Goal: Task Accomplishment & Management: Manage account settings

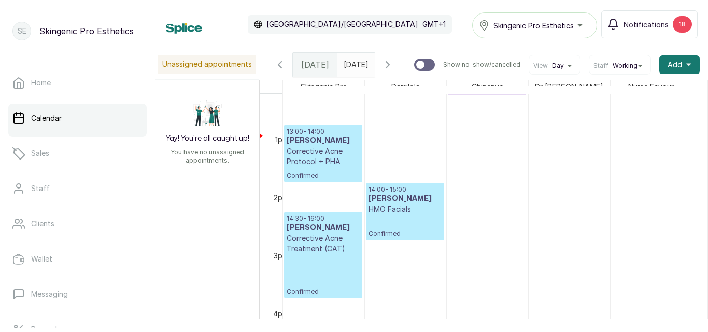
scroll to position [681, 0]
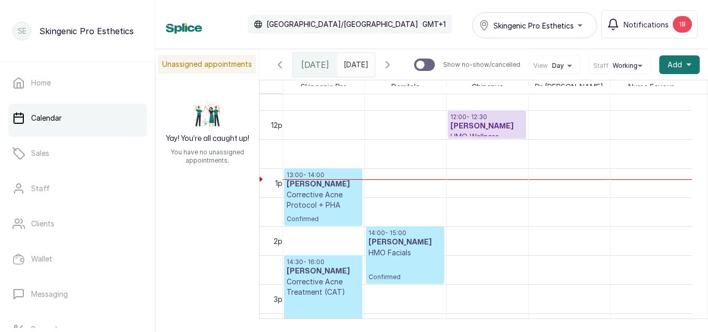
click at [392, 264] on p "Confirmed" at bounding box center [405, 269] width 73 height 23
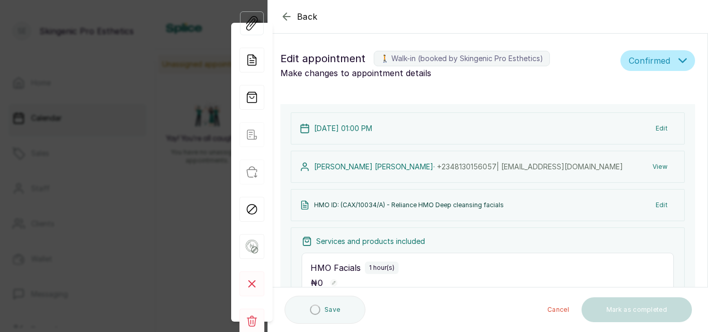
click at [652, 204] on button "Edit" at bounding box center [661, 205] width 29 height 19
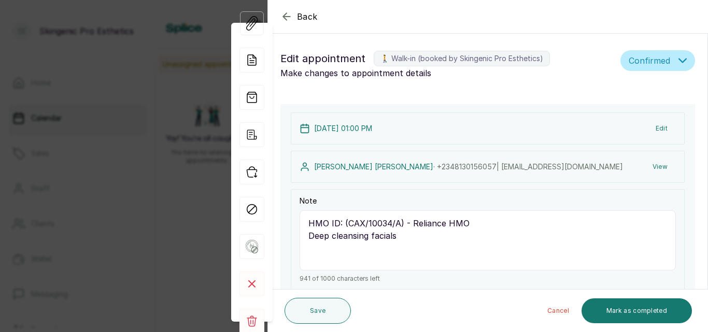
drag, startPoint x: 349, startPoint y: 223, endPoint x: 399, endPoint y: 225, distance: 50.3
click at [399, 225] on textarea "HMO ID: (CAX/10034/A) - Reliance HMO Deep cleansing facials" at bounding box center [488, 240] width 376 height 60
click at [272, 32] on div "View Forms Add note Add services and products View receipt Checkin Mark as no s…" at bounding box center [251, 173] width 41 height 372
click at [287, 15] on icon "button" at bounding box center [286, 16] width 12 height 12
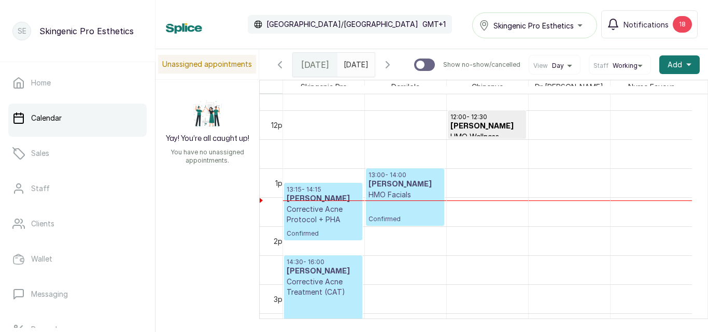
click at [287, 15] on div "Calendar Africa/Lagos GMT+1 Skingenic Pro Esthetics Notifications 18" at bounding box center [432, 24] width 532 height 28
type input "dd/MM/yyyy"
click at [338, 68] on input "dd/MM/yyyy" at bounding box center [346, 62] width 17 height 18
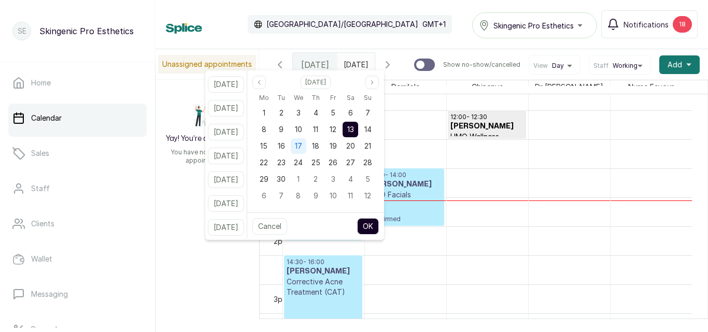
click at [302, 143] on span "17" at bounding box center [298, 146] width 7 height 9
click at [376, 220] on button "OK" at bounding box center [368, 226] width 22 height 17
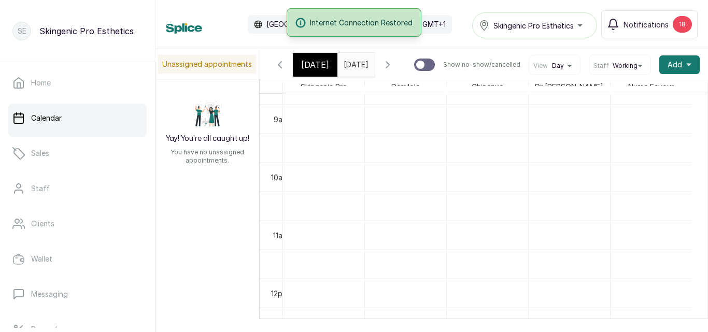
scroll to position [0, 0]
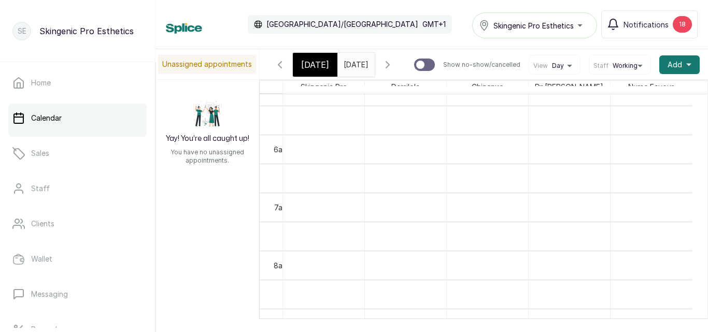
click at [346, 57] on input "17/09/2025" at bounding box center [346, 62] width 17 height 18
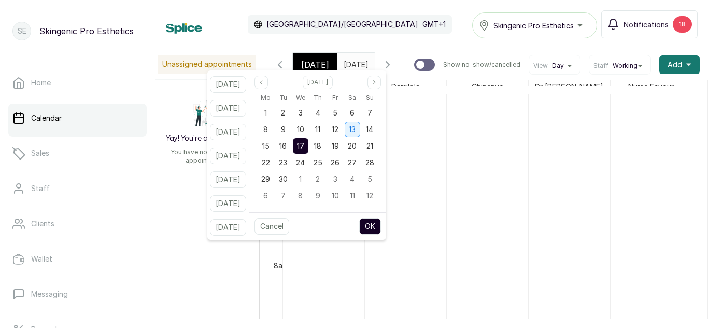
click at [356, 128] on span "13" at bounding box center [352, 129] width 7 height 9
click at [381, 229] on button "OK" at bounding box center [370, 226] width 22 height 17
type input "13/09/2025"
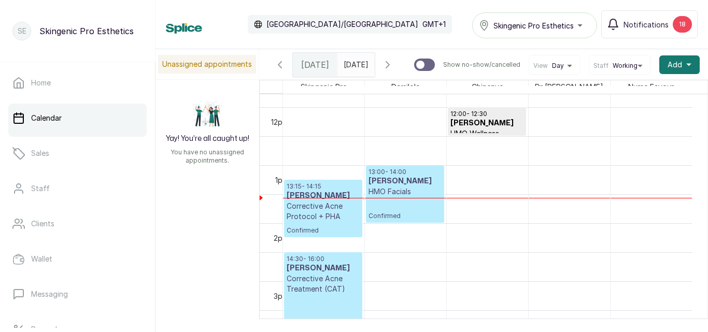
click at [313, 213] on p "Corrective Acne Protocol + PHA" at bounding box center [323, 211] width 73 height 21
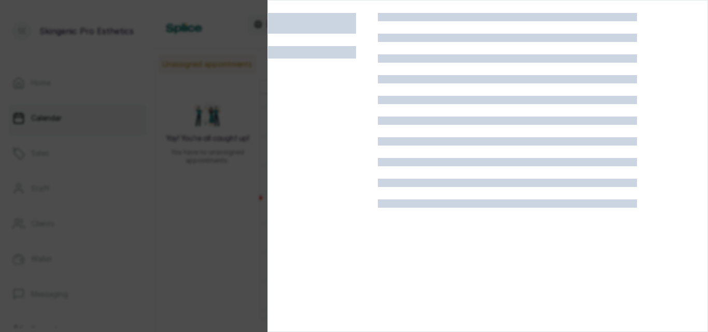
click at [313, 213] on div at bounding box center [323, 179] width 110 height 332
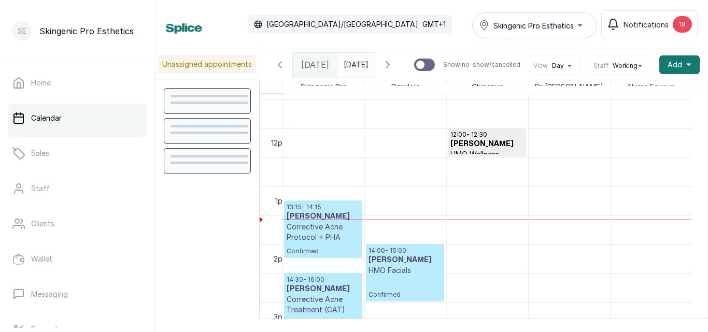
scroll to position [759, 0]
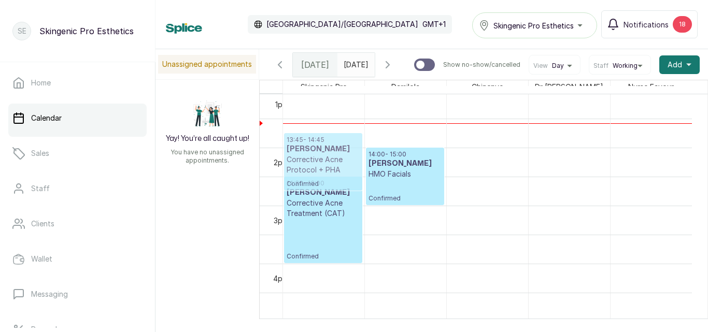
drag, startPoint x: 325, startPoint y: 143, endPoint x: 322, endPoint y: 161, distance: 18.4
click at [322, 161] on div "13:15 - 14:15 [PERSON_NAME] Corrective Acne Protocol + PHA Confirmed 14:30 - 16…" at bounding box center [323, 31] width 81 height 1393
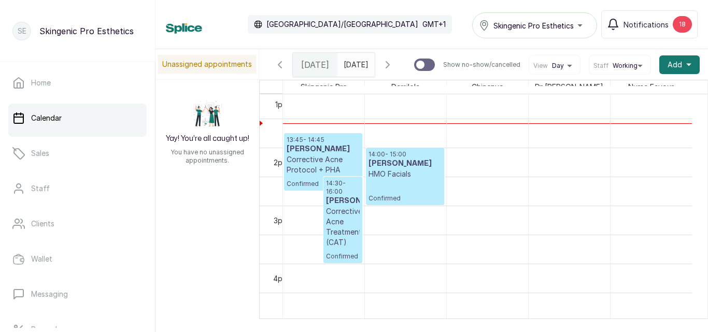
click at [294, 170] on p "Corrective Acne Protocol + PHA" at bounding box center [323, 164] width 73 height 21
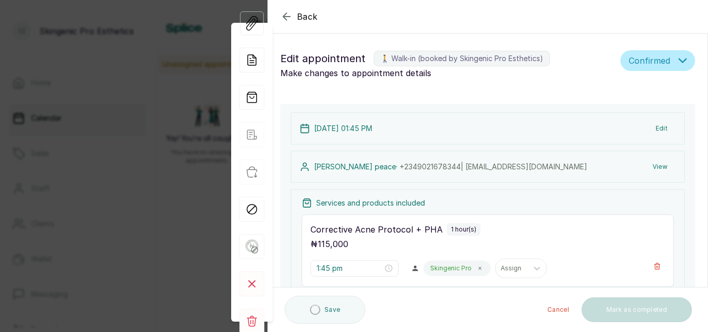
click at [657, 126] on button "Edit" at bounding box center [661, 128] width 29 height 19
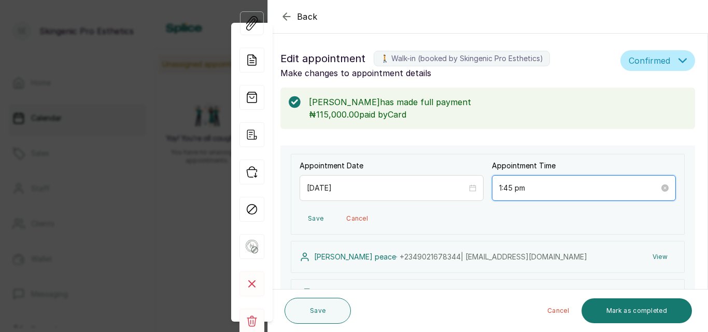
click at [553, 186] on input "1:45 pm" at bounding box center [579, 187] width 160 height 11
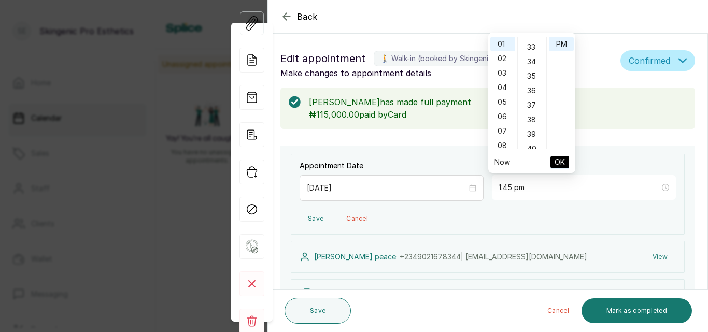
scroll to position [467, 0]
click at [527, 84] on div "35" at bounding box center [532, 85] width 25 height 15
type input "1:35 pm"
click at [564, 162] on span "OK" at bounding box center [560, 162] width 10 height 20
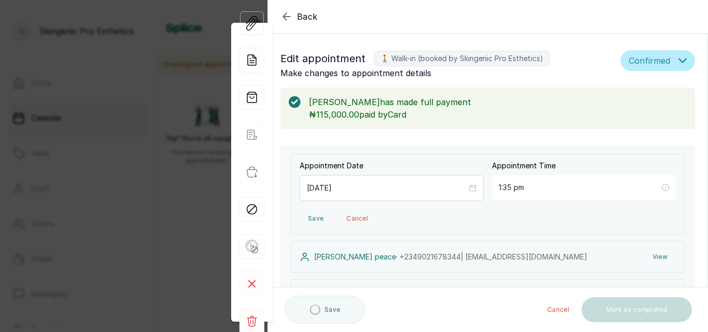
type input "1:35 pm"
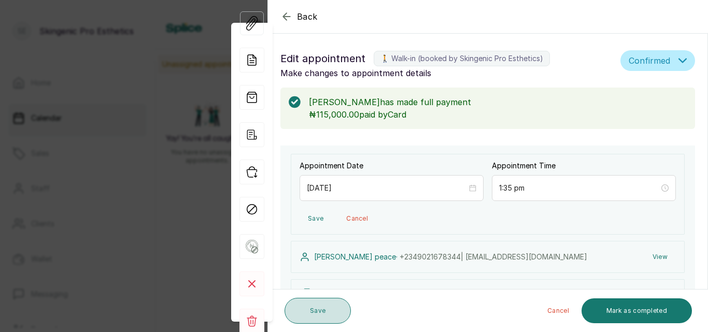
click at [309, 307] on button "Save" at bounding box center [318, 311] width 66 height 26
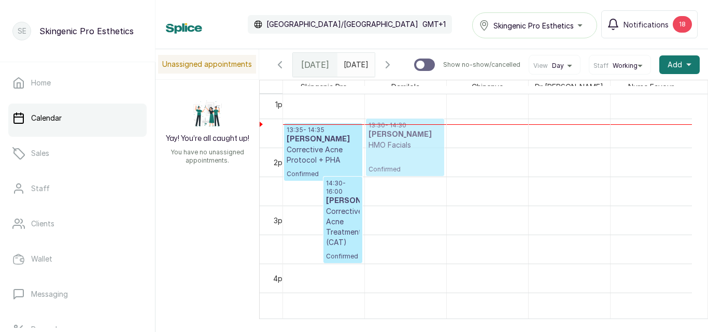
drag, startPoint x: 414, startPoint y: 161, endPoint x: 412, endPoint y: 142, distance: 19.8
click at [412, 142] on div "14:00 - 15:00 Emmanuel Martins HMO Facials Confirmed 13:30 - 14:30 Emmanuel Mar…" at bounding box center [405, 31] width 81 height 1393
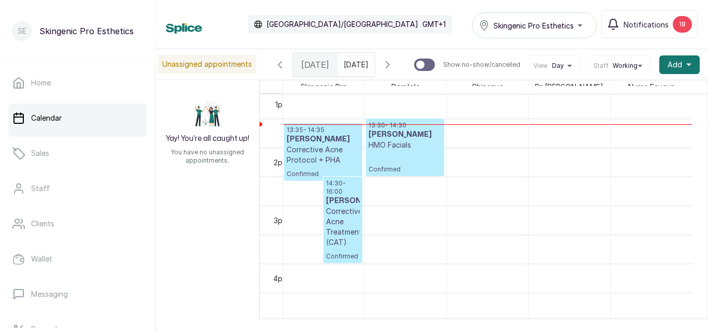
click at [411, 129] on p "13:30 - 14:30" at bounding box center [405, 125] width 73 height 8
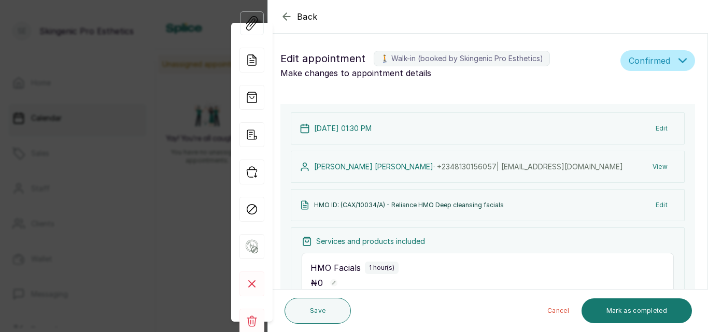
click at [653, 128] on button "Edit" at bounding box center [661, 128] width 29 height 19
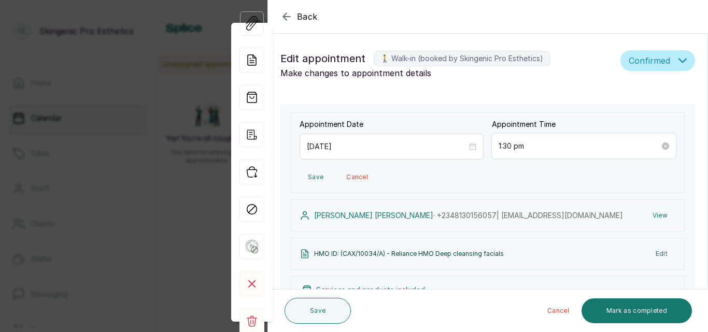
click at [517, 143] on input "1:30 pm" at bounding box center [579, 145] width 161 height 11
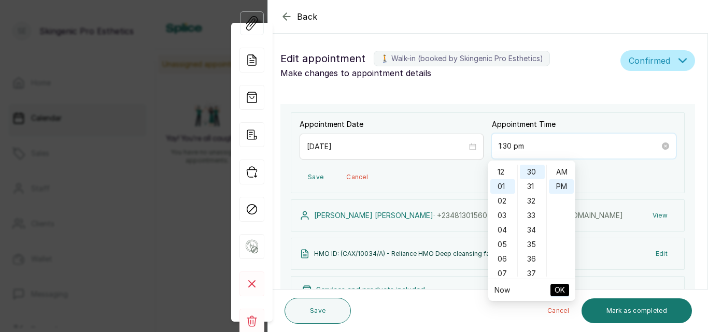
scroll to position [15, 0]
click at [532, 259] on div "36" at bounding box center [532, 259] width 25 height 15
type input "1:36 pm"
click at [556, 289] on span "OK" at bounding box center [560, 290] width 10 height 20
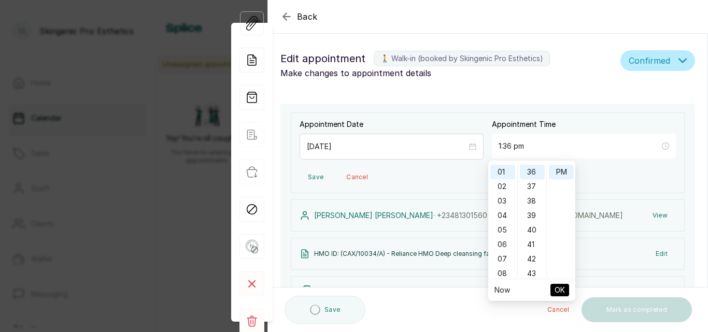
type input "1:36 pm"
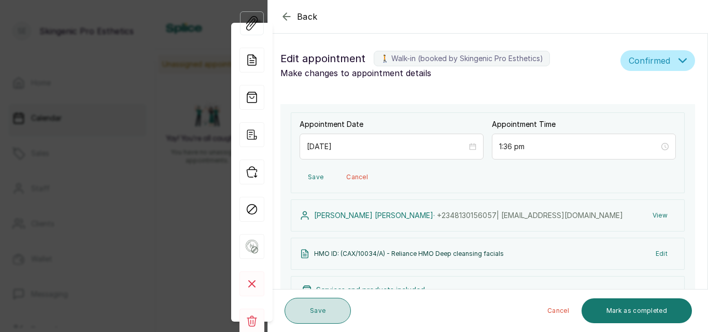
click at [316, 303] on button "Save" at bounding box center [318, 311] width 66 height 26
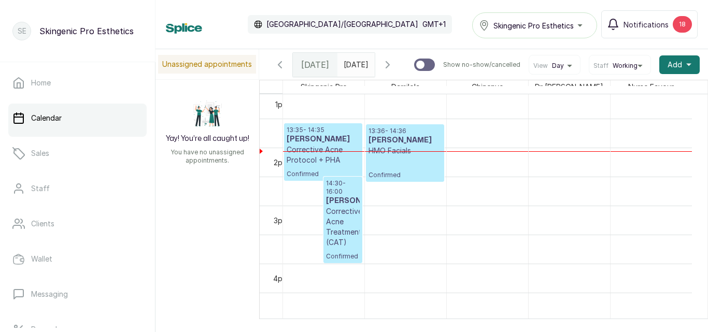
click at [349, 70] on span "[DATE]" at bounding box center [356, 64] width 25 height 11
click at [348, 70] on span "[DATE]" at bounding box center [356, 64] width 25 height 11
type input "dd/MM/yyyy"
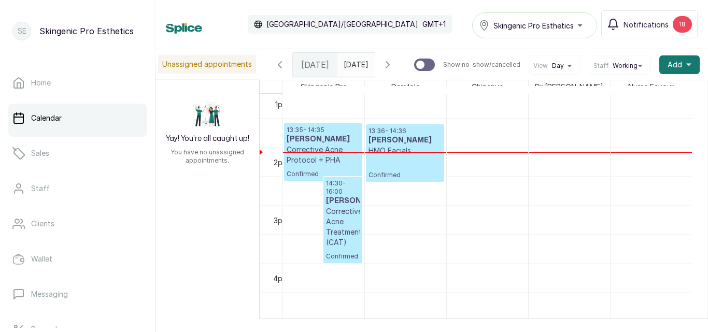
click at [355, 57] on input "dd/MM/yyyy" at bounding box center [346, 62] width 17 height 18
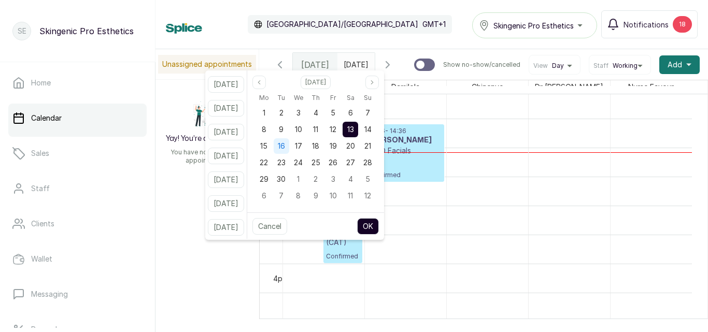
click at [285, 150] on span "16" at bounding box center [281, 146] width 7 height 9
click at [379, 222] on button "OK" at bounding box center [368, 226] width 22 height 17
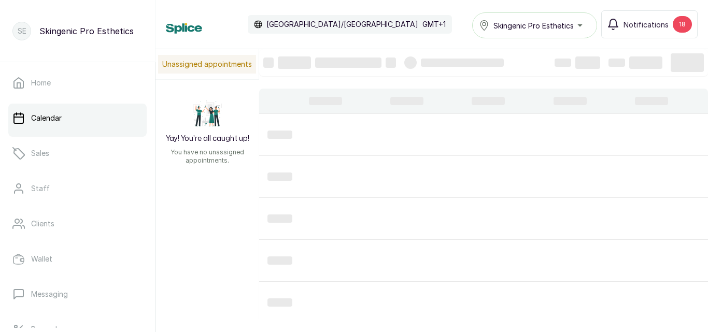
type input "16/09/2025"
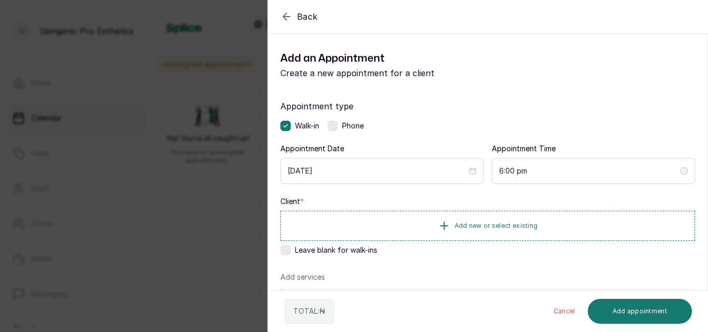
scroll to position [0, 0]
click at [438, 223] on icon "button" at bounding box center [444, 225] width 12 height 12
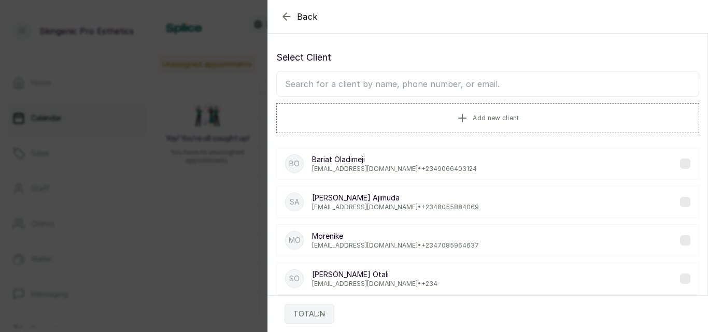
click at [425, 82] on input "text" at bounding box center [487, 84] width 423 height 26
click at [462, 117] on icon "button" at bounding box center [462, 117] width 12 height 12
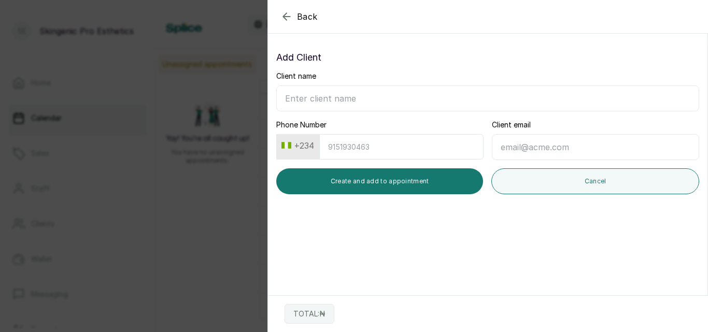
click at [404, 97] on input "Client name" at bounding box center [487, 99] width 423 height 26
type input "Mr Samuel Nzubechukwu"
click at [370, 151] on input "Phone Number" at bounding box center [401, 146] width 164 height 25
type input "8066923482"
click at [526, 147] on input "Client email" at bounding box center [595, 147] width 207 height 26
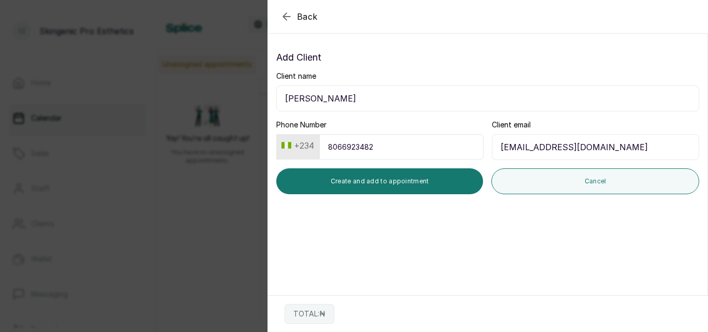
click at [553, 147] on input "samueldaniels@gmail.com" at bounding box center [595, 147] width 207 height 26
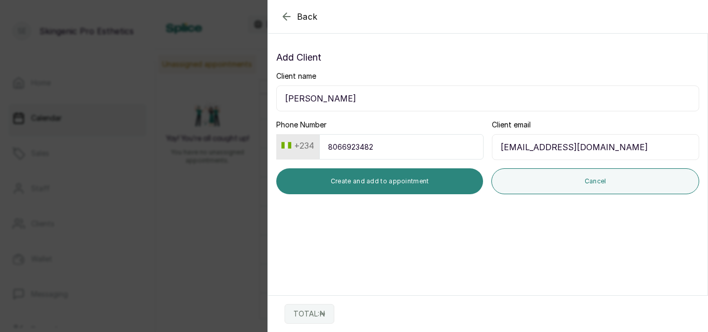
type input "samueldaniels35@gmail.com"
click at [376, 178] on button "Create and add to appointment" at bounding box center [379, 181] width 207 height 26
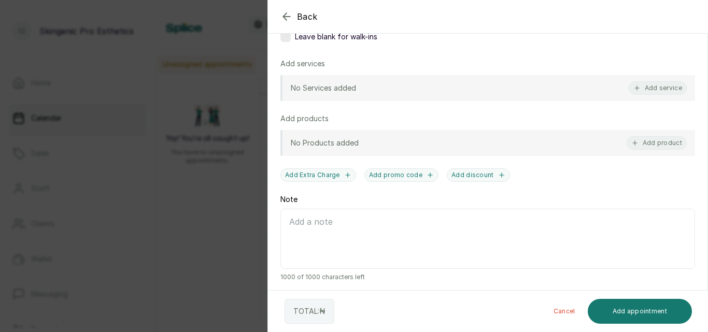
scroll to position [220, 0]
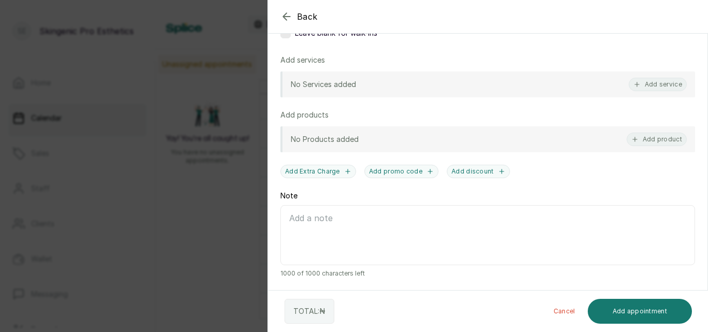
click at [521, 232] on textarea "Note" at bounding box center [487, 235] width 415 height 60
type textarea "RELIANCE HMO ID:SFA/10145/C swedish massage"
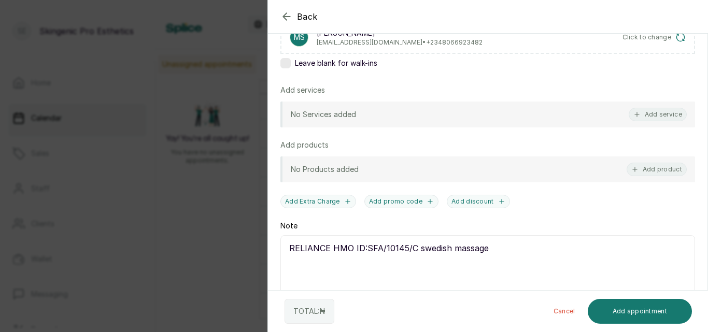
scroll to position [184, 0]
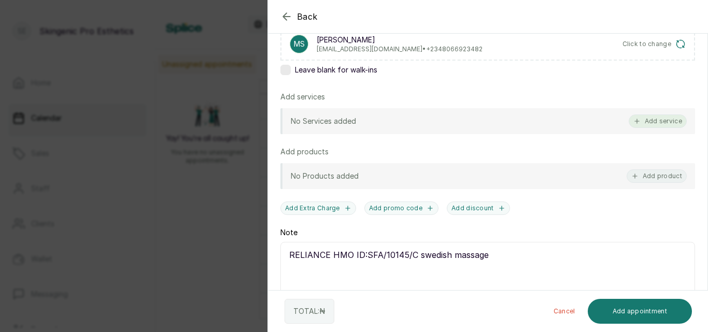
click at [653, 118] on button "Add service" at bounding box center [658, 121] width 58 height 13
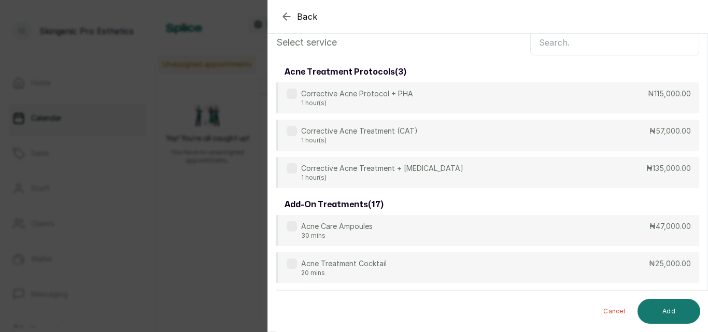
scroll to position [0, 0]
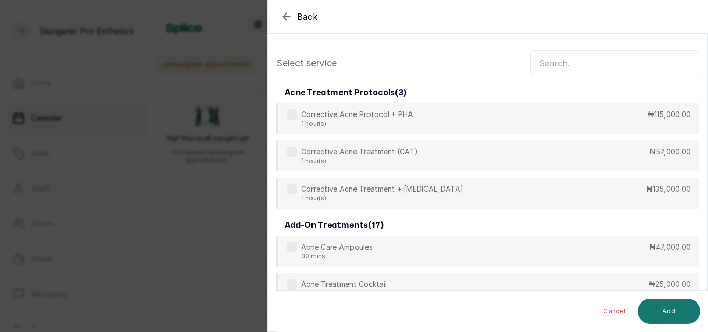
click at [560, 57] on input "text" at bounding box center [614, 63] width 169 height 26
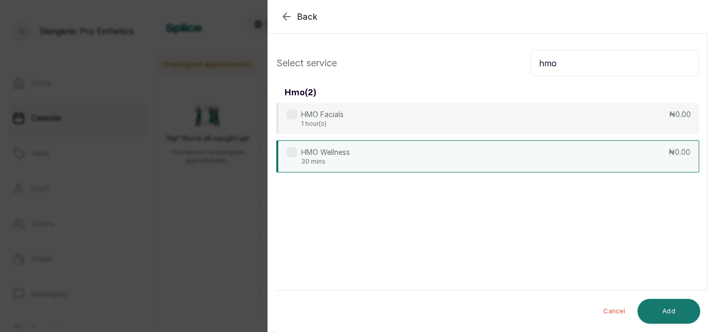
type input "hmo"
click at [488, 162] on div "HMO Wellness 30 mins ₦0.00" at bounding box center [487, 156] width 423 height 32
click at [660, 302] on button "Add" at bounding box center [669, 311] width 63 height 25
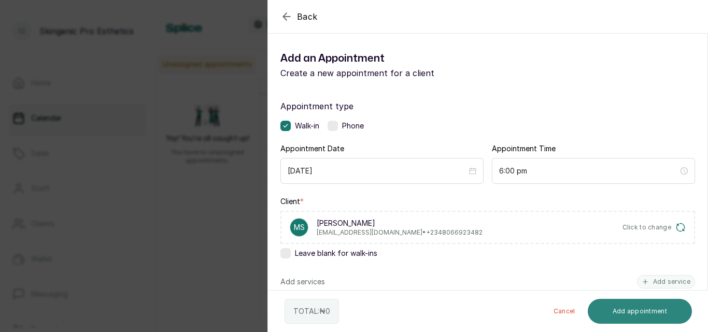
click at [664, 306] on button "Add appointment" at bounding box center [640, 311] width 105 height 25
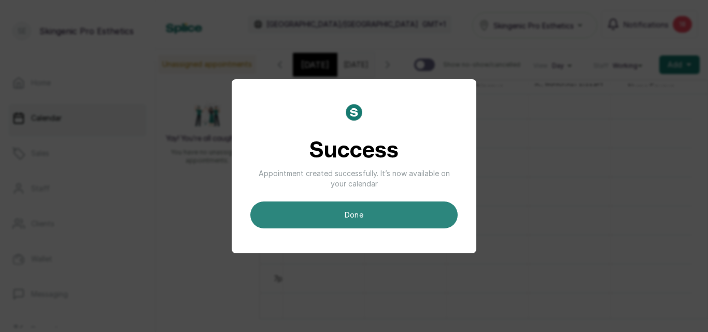
click at [397, 224] on button "done" at bounding box center [353, 215] width 207 height 27
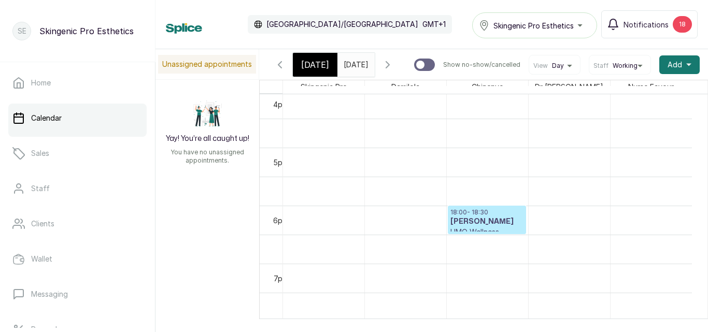
click at [470, 222] on h3 "Mr Samuel" at bounding box center [486, 222] width 73 height 10
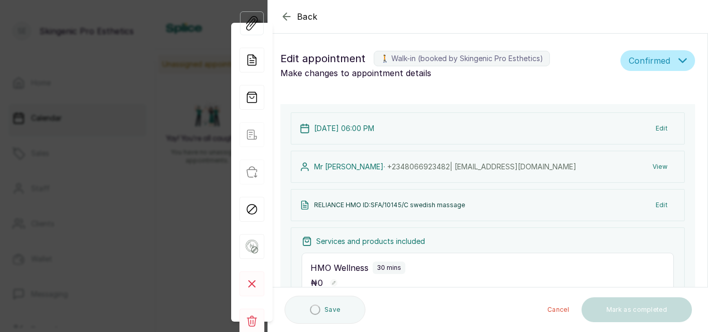
scroll to position [349, 0]
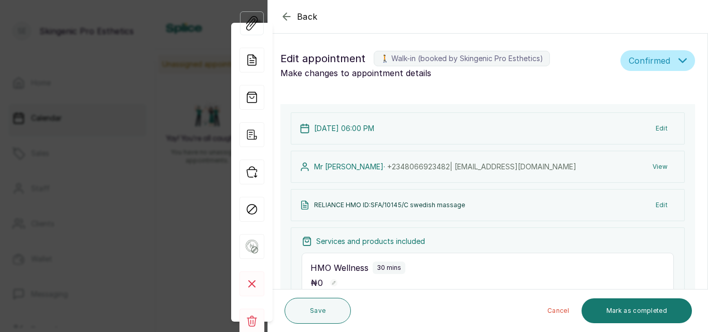
click at [647, 126] on button "Edit" at bounding box center [661, 128] width 29 height 19
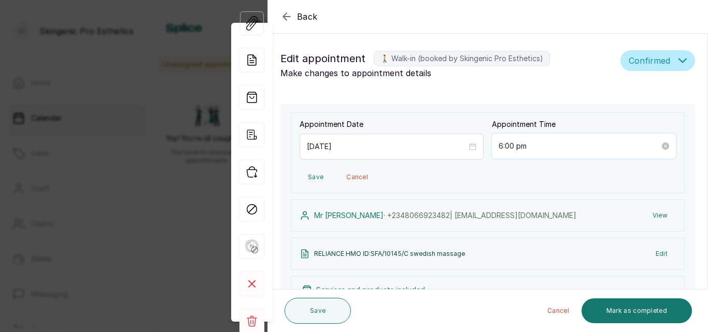
click at [510, 145] on input "6:00 pm" at bounding box center [579, 145] width 161 height 11
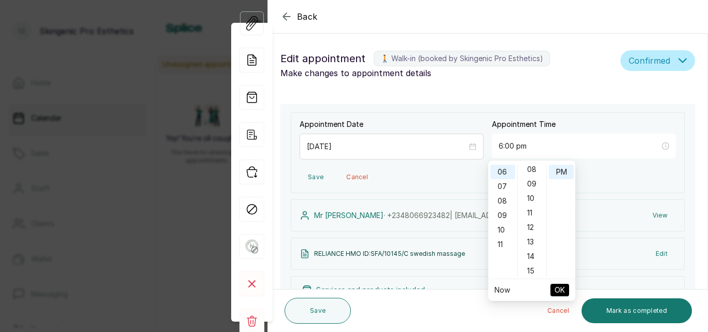
scroll to position [124, 0]
click at [527, 262] on div "15" at bounding box center [532, 265] width 25 height 15
type input "6:15 pm"
click at [565, 291] on button "OK" at bounding box center [560, 290] width 19 height 12
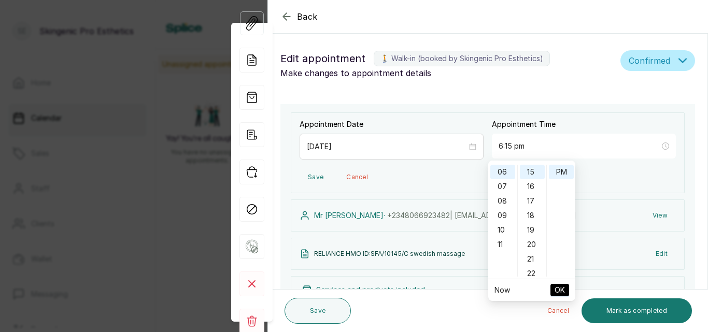
type input "6:15 pm"
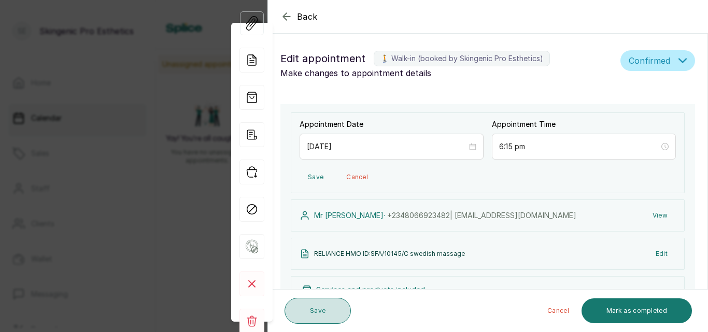
click at [318, 310] on button "Save" at bounding box center [318, 311] width 66 height 26
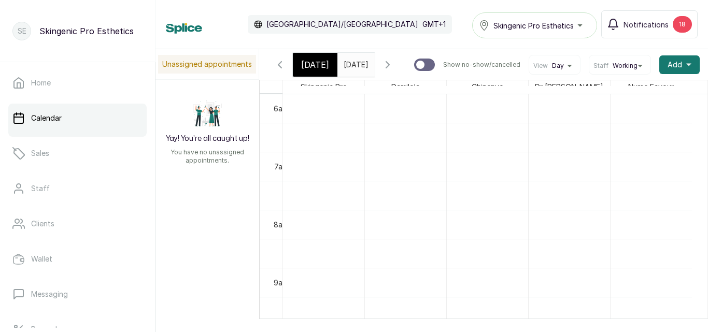
click at [355, 65] on input "16/09/2025" at bounding box center [346, 62] width 17 height 18
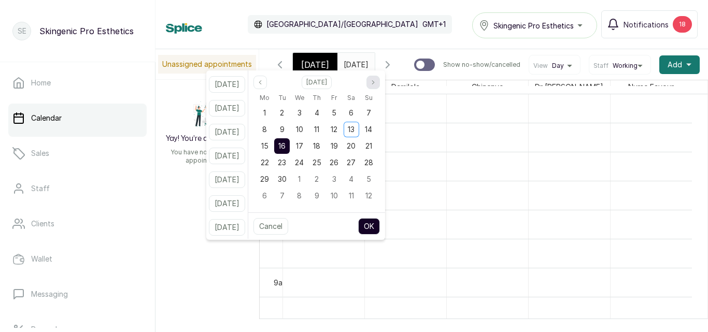
click at [380, 86] on button "Next month" at bounding box center [372, 82] width 13 height 13
click at [338, 143] on span "17" at bounding box center [334, 146] width 7 height 9
click at [378, 219] on button "OK" at bounding box center [369, 226] width 22 height 17
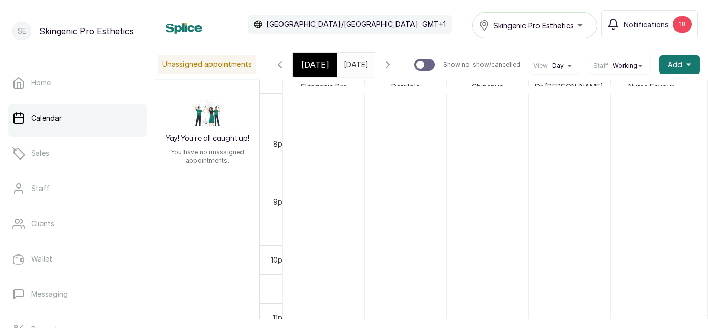
scroll to position [1059, 0]
click at [331, 73] on div "[DATE]" at bounding box center [315, 65] width 45 height 24
click at [355, 62] on input "17/10/2025" at bounding box center [346, 62] width 17 height 18
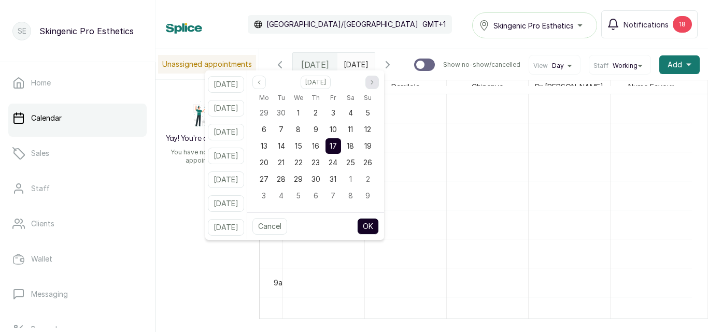
click at [379, 79] on button "Next month" at bounding box center [371, 82] width 13 height 13
click at [354, 143] on span "15" at bounding box center [350, 146] width 7 height 9
click at [379, 227] on button "OK" at bounding box center [368, 226] width 22 height 17
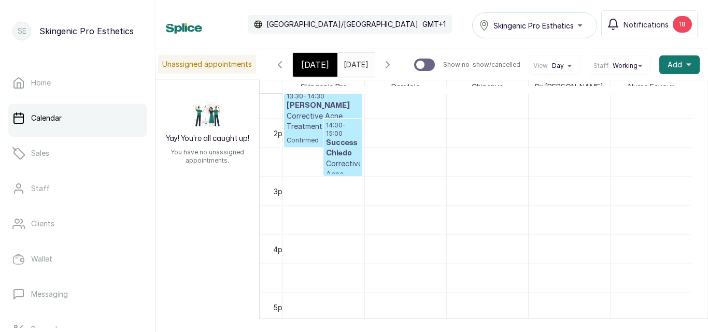
scroll to position [786, 0]
click at [350, 161] on h3 "Success Chiedo" at bounding box center [343, 150] width 34 height 21
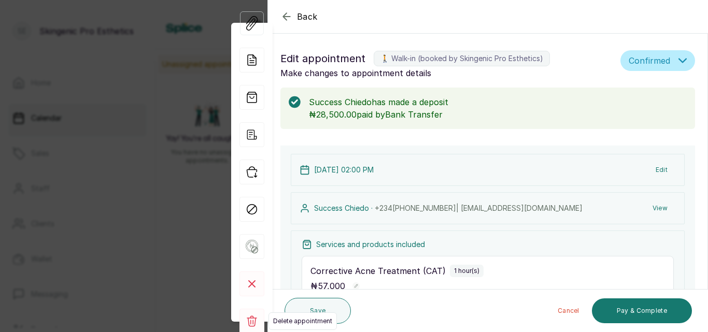
click at [249, 315] on rect at bounding box center [251, 321] width 25 height 25
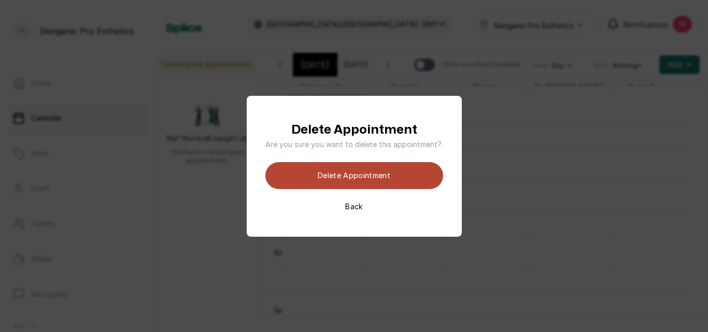
click at [319, 181] on button "Delete appointment" at bounding box center [354, 175] width 178 height 27
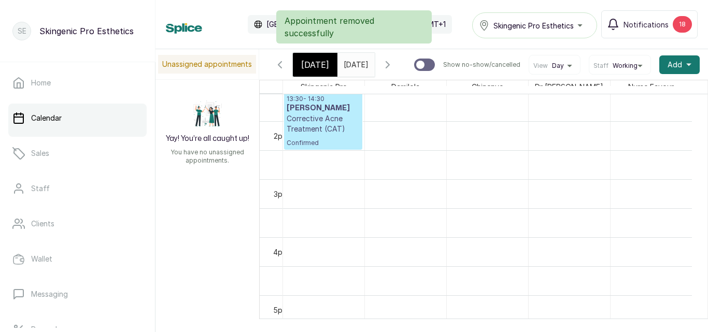
click at [340, 58] on input "15/11/2025" at bounding box center [346, 62] width 17 height 18
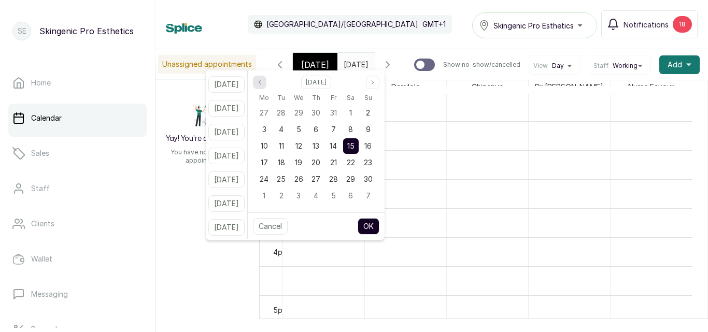
click at [266, 81] on button "Previous month" at bounding box center [259, 82] width 13 height 13
click at [356, 151] on div "18" at bounding box center [351, 146] width 16 height 16
click at [379, 226] on button "OK" at bounding box center [369, 226] width 22 height 17
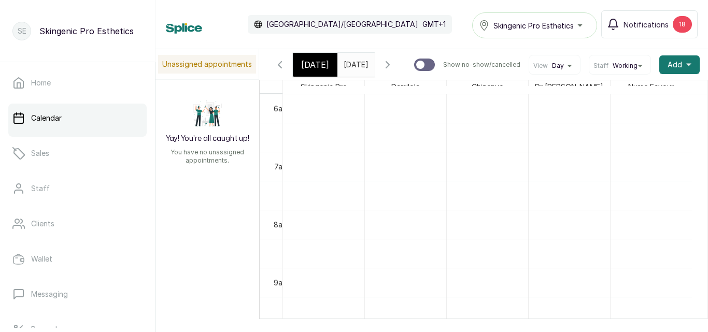
scroll to position [0, 0]
click at [344, 70] on span "Sat Oct 18, 2025" at bounding box center [356, 64] width 25 height 11
click at [346, 67] on input "18/10/2025" at bounding box center [346, 62] width 17 height 18
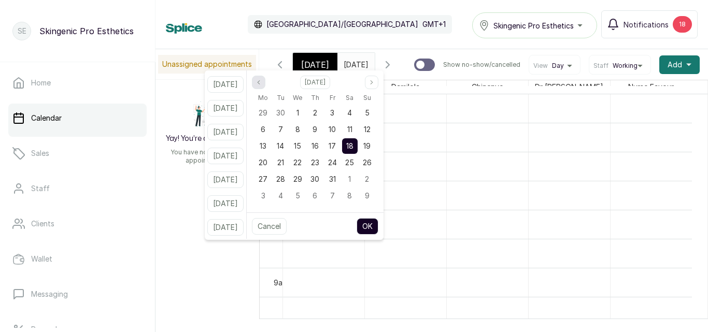
click at [262, 80] on icon "page previous" at bounding box center [259, 82] width 6 height 6
click at [301, 142] on span "17" at bounding box center [297, 146] width 7 height 9
click at [371, 222] on button "OK" at bounding box center [368, 226] width 22 height 17
type input "17/09/2025"
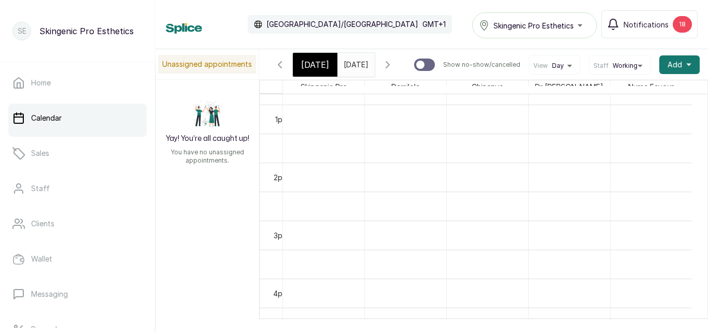
scroll to position [634, 0]
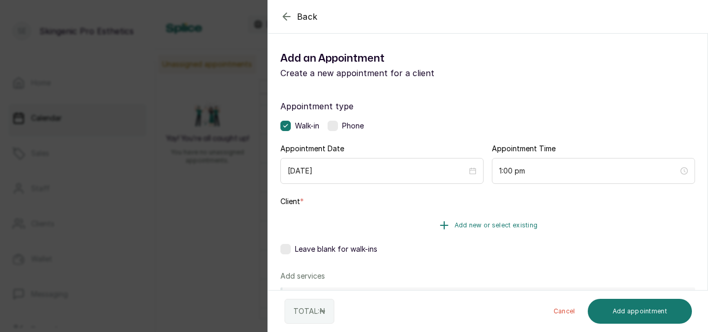
click at [441, 229] on icon "button" at bounding box center [444, 225] width 7 height 7
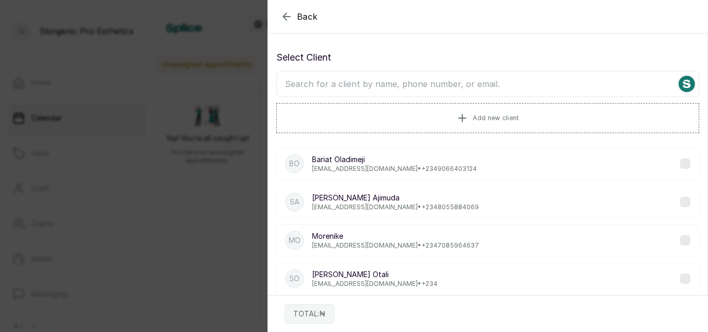
click at [413, 84] on input "text" at bounding box center [487, 84] width 423 height 26
drag, startPoint x: 413, startPoint y: 84, endPoint x: 388, endPoint y: 88, distance: 25.1
click at [388, 88] on input "success" at bounding box center [487, 84] width 423 height 26
type input "s"
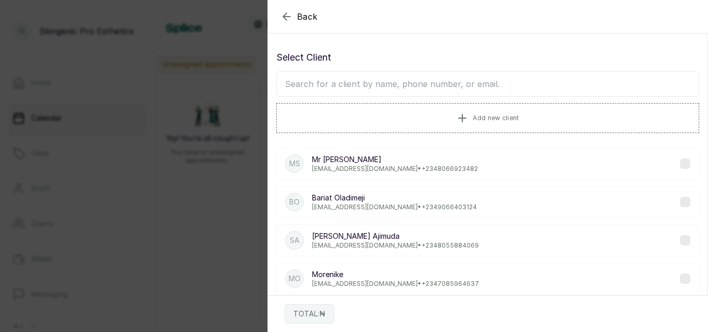
click at [383, 87] on input "text" at bounding box center [487, 84] width 423 height 26
click at [365, 87] on input "text" at bounding box center [487, 84] width 423 height 26
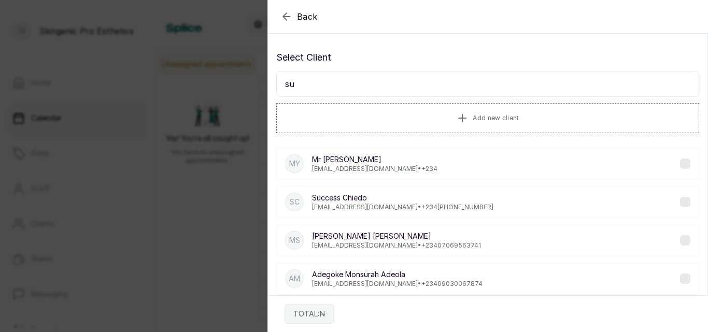
type input "su"
click at [680, 200] on label at bounding box center [685, 202] width 10 height 10
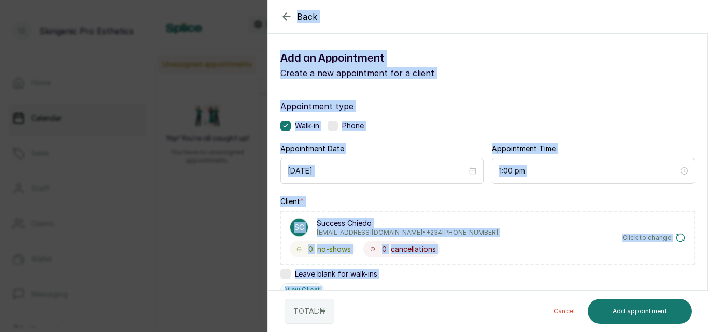
click at [680, 200] on div "Client * SC Success Chiedo Kidiashley247@gmail.com • +234 813 632 3266 0 no-sho…" at bounding box center [487, 246] width 415 height 101
click at [558, 192] on div "Appointment type Walk-in Phone Appointment Date 2025/09/17 Appointment Time 1:0…" at bounding box center [488, 316] width 440 height 457
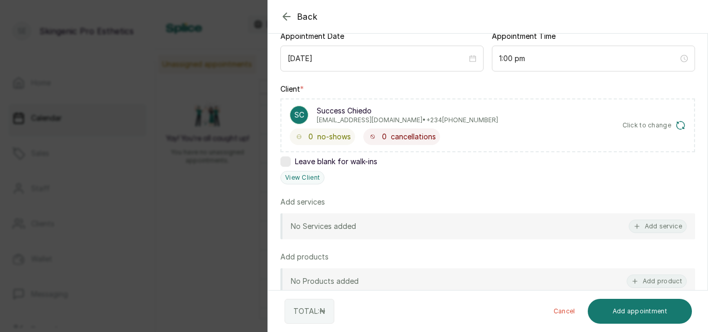
scroll to position [115, 0]
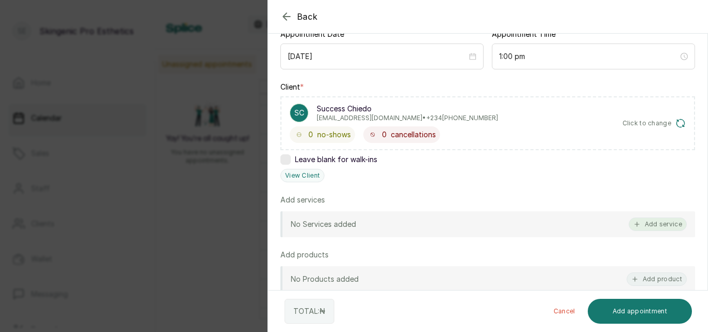
click at [659, 223] on button "Add service" at bounding box center [658, 224] width 58 height 13
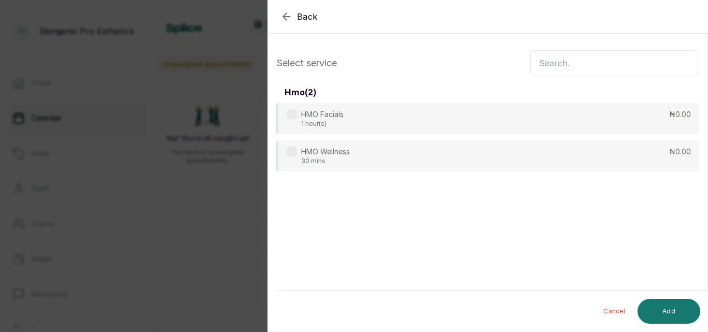
scroll to position [0, 0]
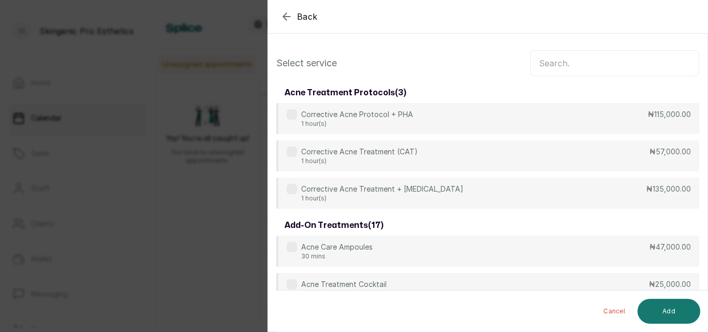
click at [546, 59] on input "text" at bounding box center [614, 63] width 169 height 26
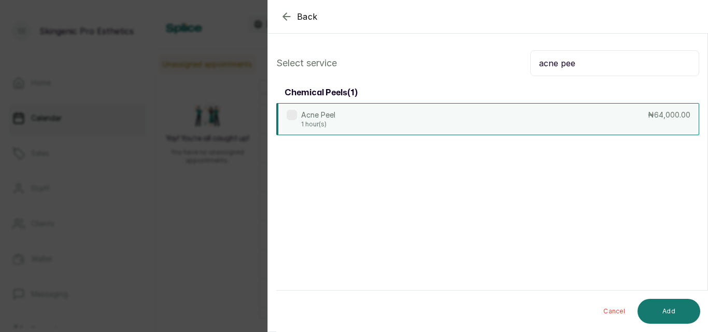
type input "acne pee"
click at [501, 107] on div "Acne Peel 1 hour(s) ₦64,000.00" at bounding box center [487, 119] width 423 height 32
click at [663, 314] on button "Add" at bounding box center [669, 311] width 63 height 25
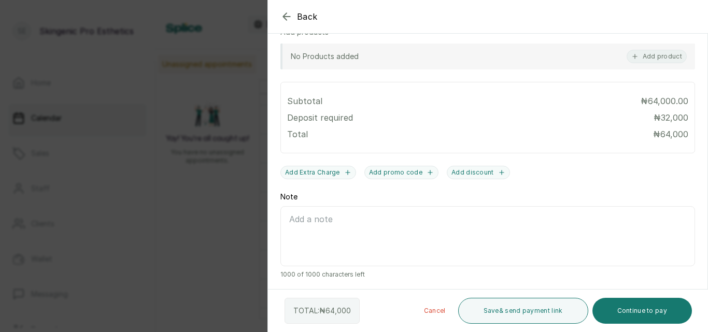
scroll to position [370, 0]
click at [672, 313] on button "Continue to pay" at bounding box center [643, 311] width 100 height 26
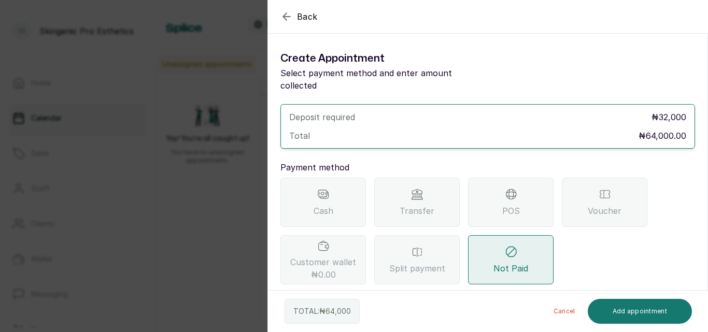
click at [422, 205] on span "Transfer" at bounding box center [417, 211] width 35 height 12
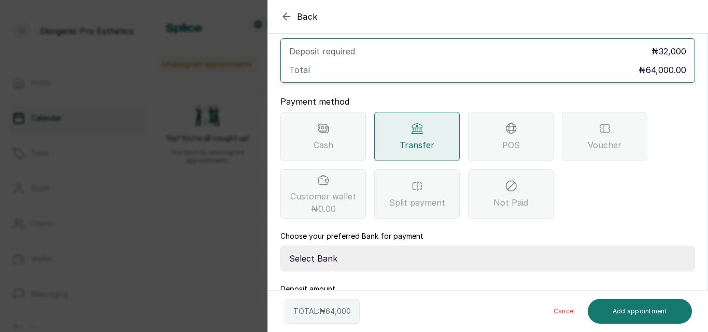
scroll to position [98, 0]
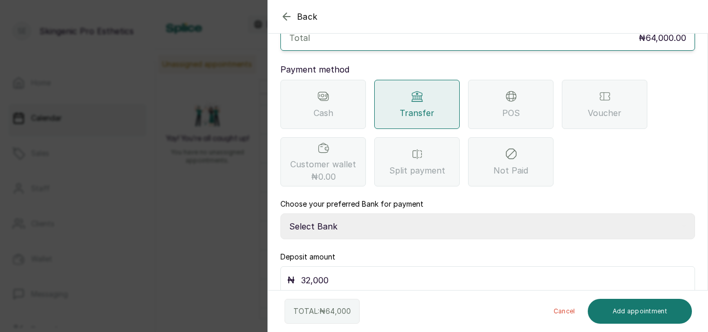
click at [579, 215] on select "Select Bank Skingenic Pro Esthetics First City Monument Bank SKINGENIC PRO ESTH…" at bounding box center [487, 227] width 415 height 26
select select "c79eea2b-aeb8-454d-b486-470d48a76130"
click at [280, 214] on select "Select Bank Skingenic Pro Esthetics First City Monument Bank SKINGENIC PRO ESTH…" at bounding box center [487, 227] width 415 height 26
click at [521, 273] on input "32,000" at bounding box center [494, 280] width 387 height 15
type input "3"
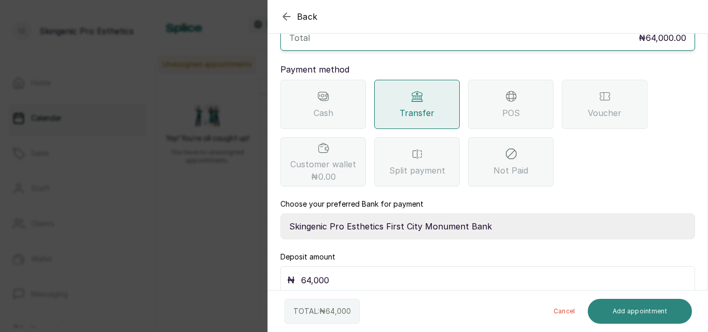
type input "64,000"
click at [645, 309] on button "Add appointment" at bounding box center [640, 311] width 105 height 25
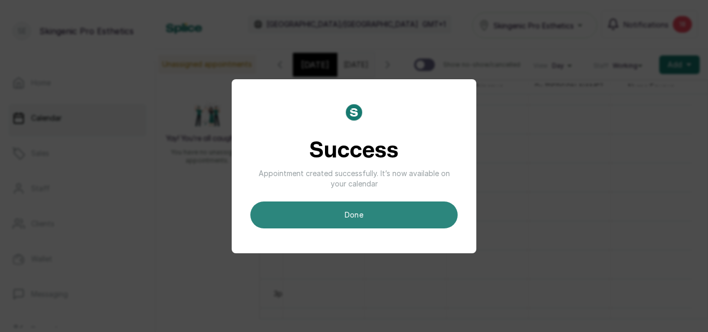
scroll to position [0, 0]
click at [413, 212] on button "done" at bounding box center [353, 215] width 207 height 27
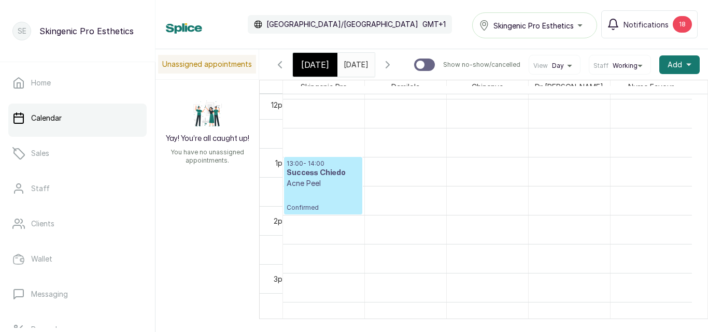
scroll to position [692, 0]
click at [344, 66] on input "17/09/2025" at bounding box center [346, 62] width 17 height 18
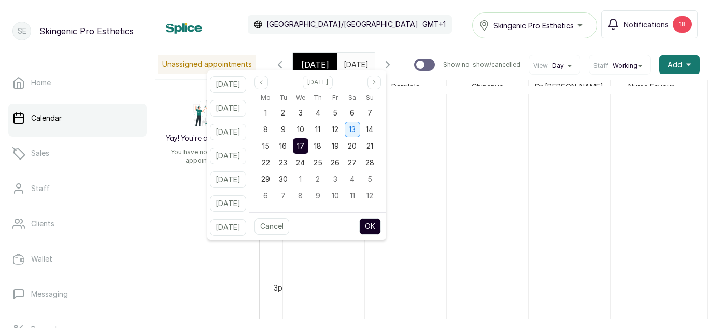
scroll to position [0, 0]
click at [360, 123] on div "13" at bounding box center [353, 130] width 16 height 16
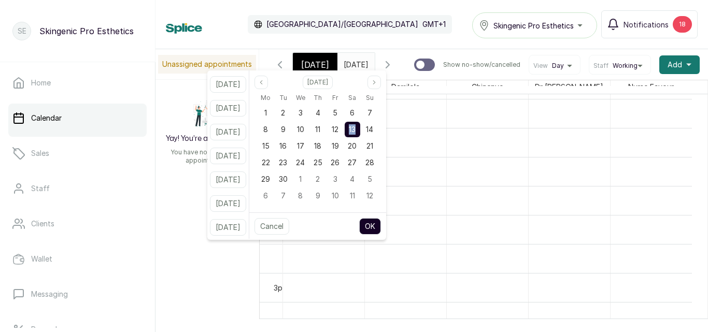
click at [381, 226] on button "OK" at bounding box center [370, 226] width 22 height 17
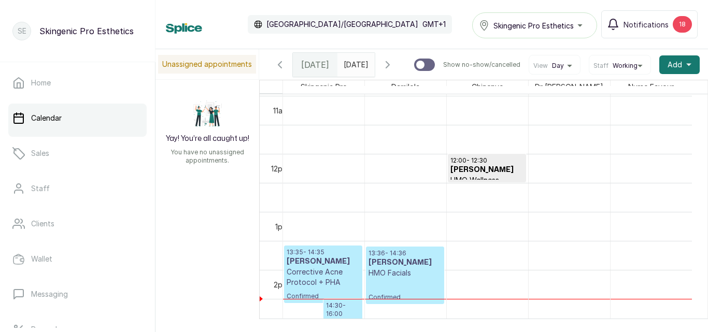
scroll to position [648, 0]
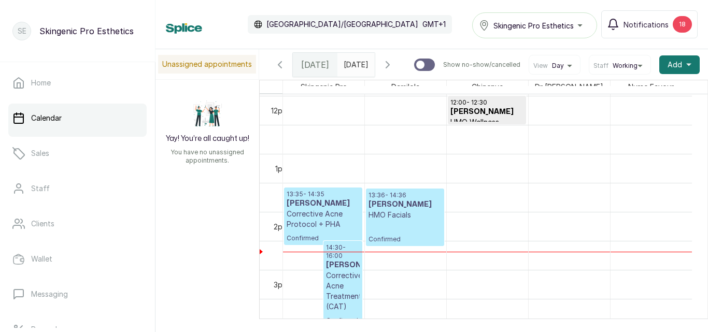
type input "13/09/2025"
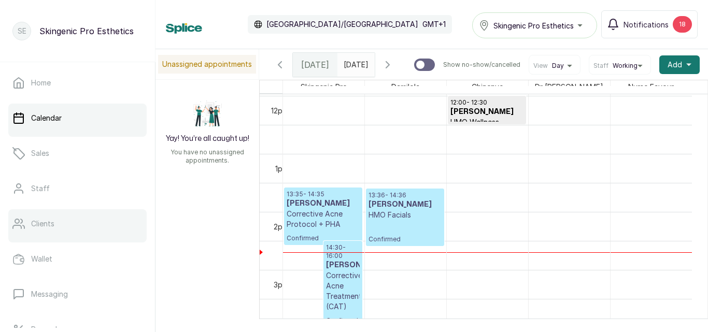
scroll to position [0, 0]
click at [96, 218] on link "Clients" at bounding box center [77, 223] width 138 height 29
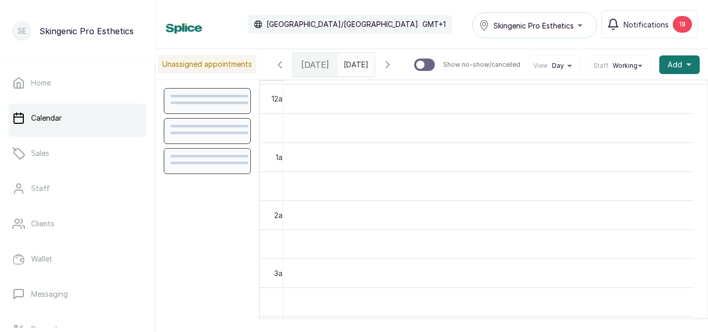
scroll to position [349, 0]
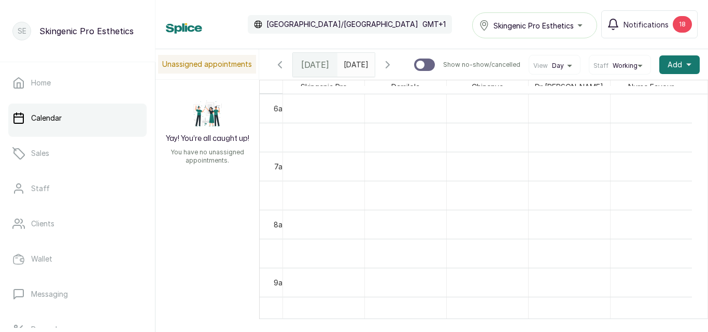
click at [330, 77] on div "[DATE]" at bounding box center [315, 65] width 45 height 24
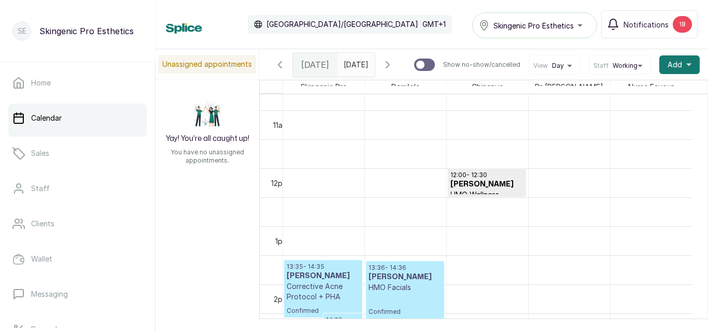
scroll to position [718, 0]
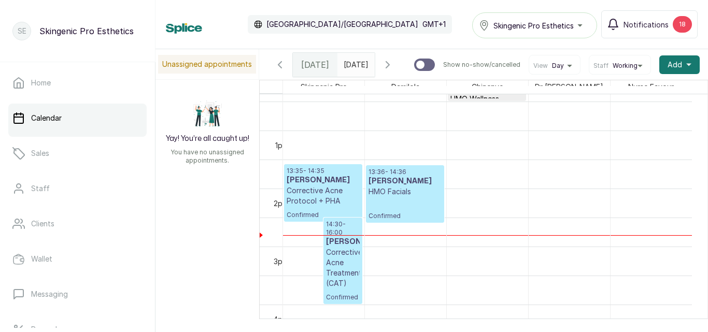
type input "dd/MM/yyyy"
click at [349, 67] on input "dd/MM/yyyy" at bounding box center [346, 62] width 17 height 18
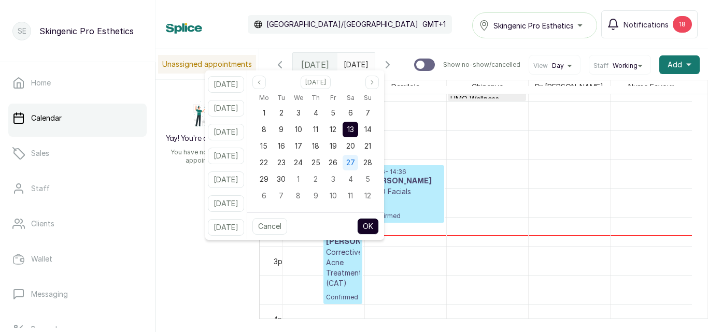
click at [355, 162] on span "27" at bounding box center [350, 162] width 9 height 9
click at [379, 225] on button "OK" at bounding box center [368, 226] width 22 height 17
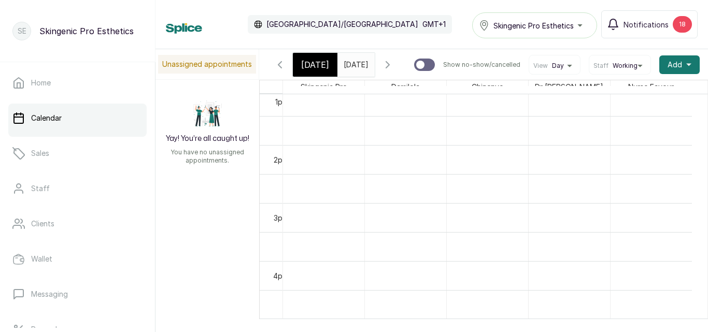
scroll to position [0, 0]
click at [341, 64] on input "27/09/2025" at bounding box center [346, 62] width 17 height 18
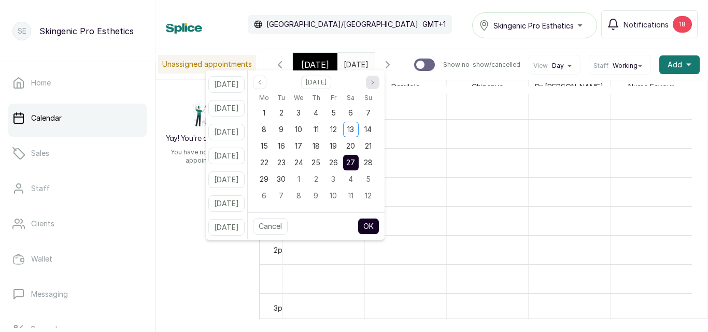
click at [379, 78] on button "Next month" at bounding box center [372, 82] width 13 height 13
click at [266, 80] on button "Previous month" at bounding box center [259, 82] width 13 height 13
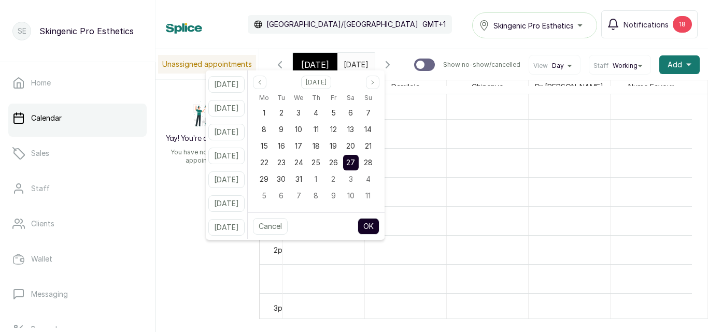
click at [355, 159] on span "27" at bounding box center [350, 162] width 9 height 9
click at [379, 225] on button "OK" at bounding box center [369, 226] width 22 height 17
type input "27/12/2025"
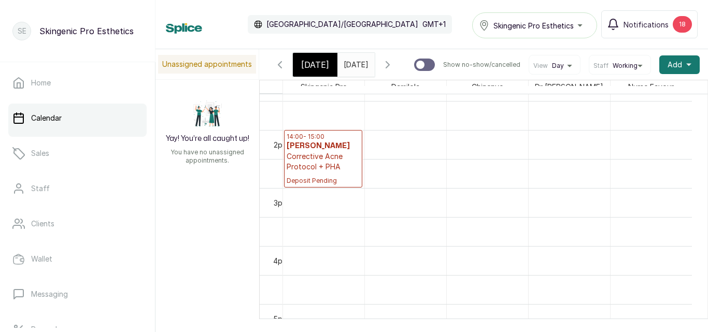
scroll to position [780, 0]
click at [322, 162] on p "Corrective Acne Protocol + PHA" at bounding box center [323, 159] width 73 height 21
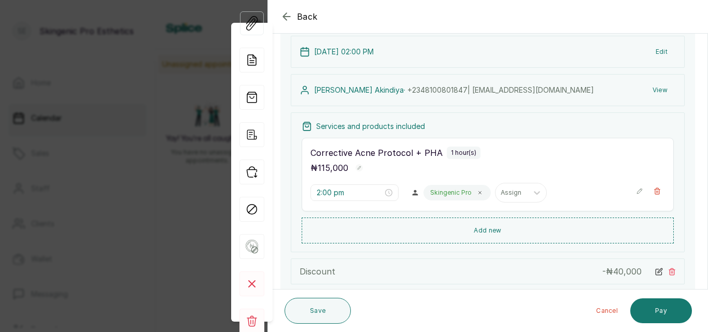
scroll to position [23, 0]
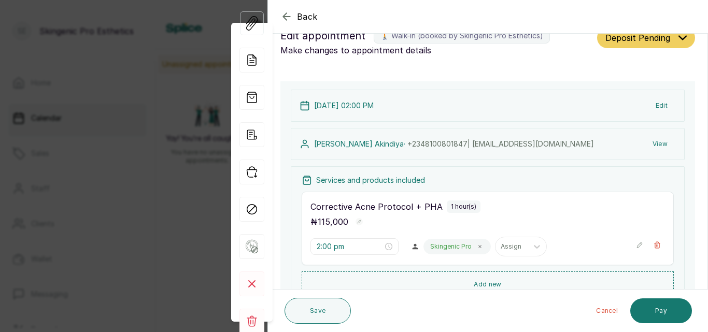
click at [284, 15] on icon "button" at bounding box center [286, 16] width 7 height 7
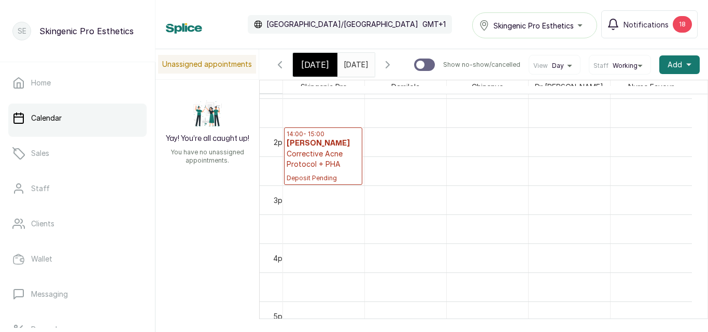
click at [332, 166] on p "Corrective Acne Protocol + PHA" at bounding box center [323, 159] width 73 height 21
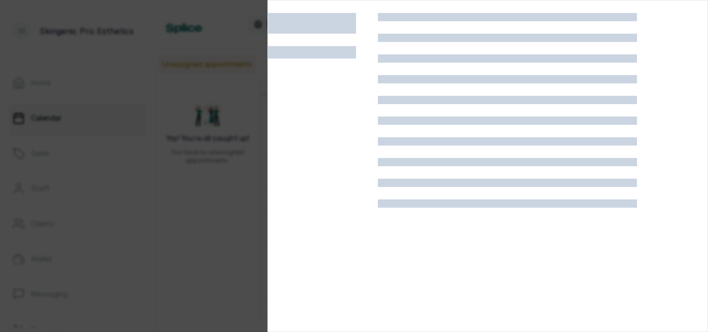
scroll to position [0, 0]
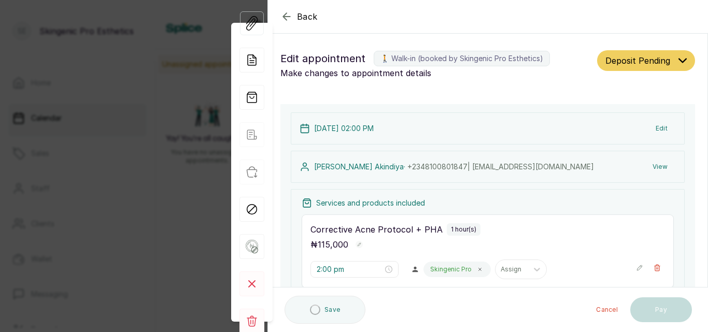
click at [652, 126] on button "Edit" at bounding box center [661, 128] width 29 height 19
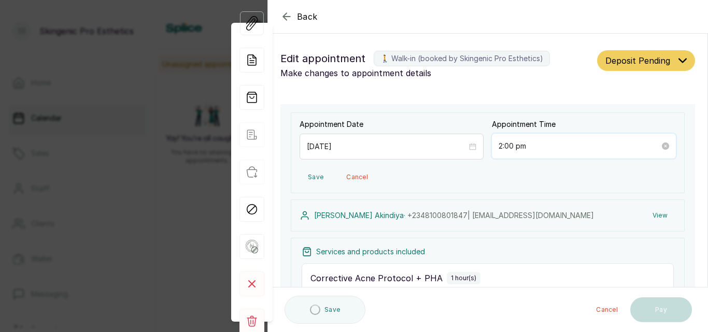
click at [557, 150] on input "2:00 pm" at bounding box center [579, 145] width 161 height 11
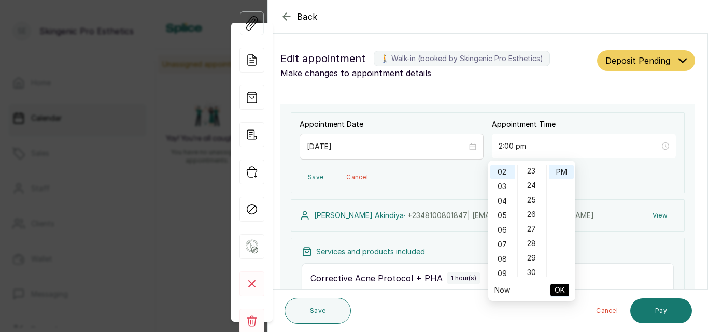
scroll to position [352, 0]
click at [534, 258] on div "30" at bounding box center [532, 255] width 25 height 15
type input "2:30 pm"
click at [561, 289] on span "OK" at bounding box center [560, 290] width 10 height 20
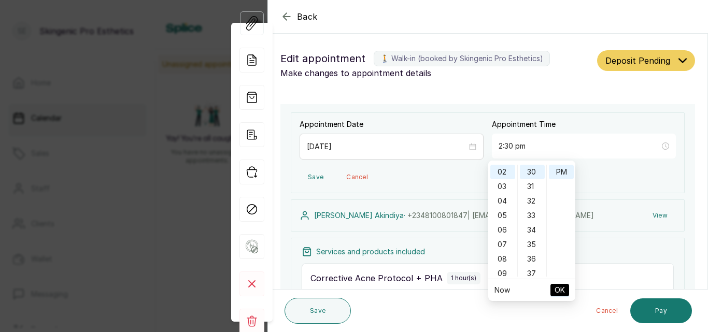
type input "2:30 pm"
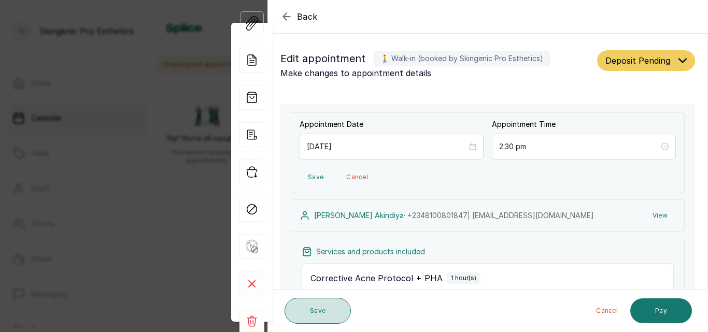
click at [328, 314] on button "Save" at bounding box center [318, 311] width 66 height 26
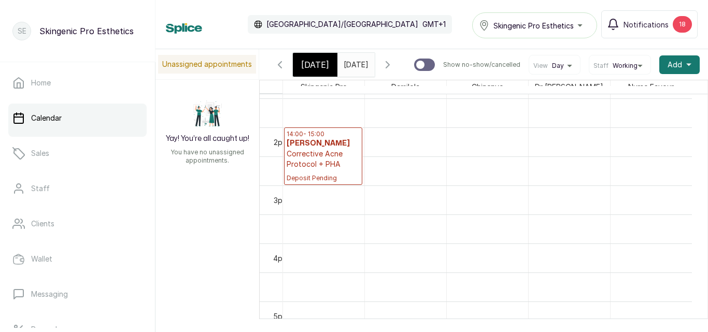
scroll to position [0, 2]
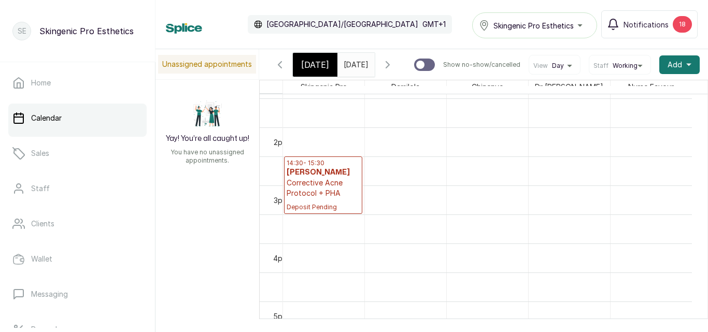
click at [344, 68] on input "27/12/2025" at bounding box center [346, 62] width 17 height 18
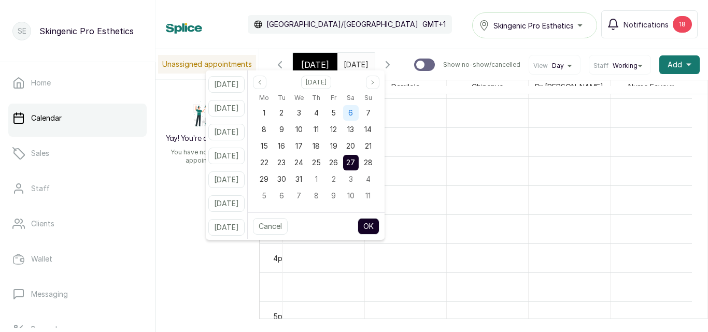
scroll to position [0, 0]
click at [353, 112] on span "6" at bounding box center [350, 112] width 5 height 9
click at [377, 223] on button "OK" at bounding box center [369, 226] width 22 height 17
type input "06/12/2025"
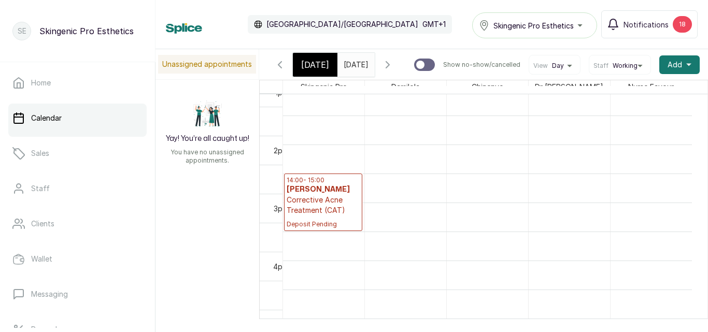
scroll to position [734, 0]
click at [340, 216] on p "Corrective Acne Treatment (CAT)" at bounding box center [323, 205] width 73 height 21
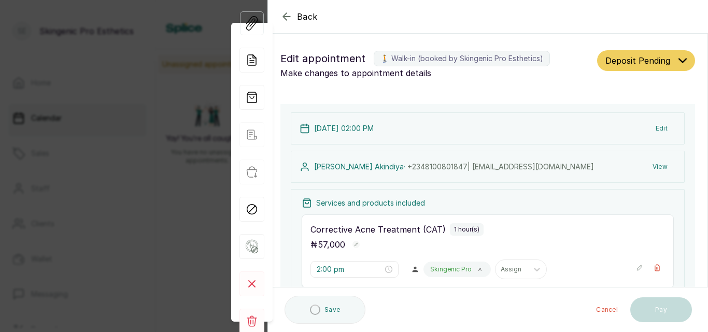
click at [652, 123] on button "Edit" at bounding box center [661, 128] width 29 height 19
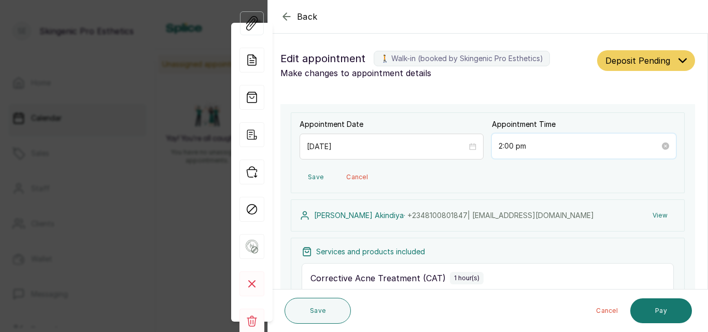
click at [518, 142] on input "2:00 pm" at bounding box center [579, 145] width 161 height 11
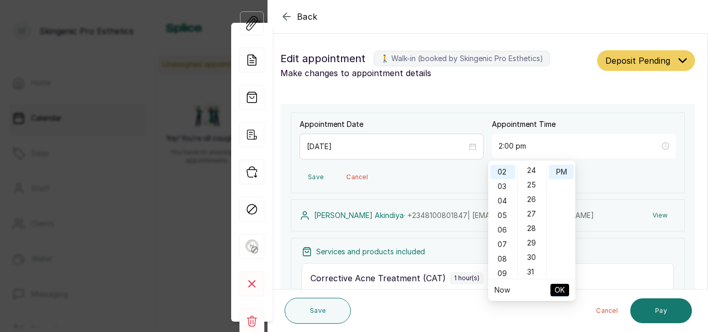
scroll to position [352, 0]
click at [532, 255] on div "30" at bounding box center [532, 255] width 25 height 15
type input "2:30 pm"
click at [563, 287] on span "OK" at bounding box center [560, 290] width 10 height 20
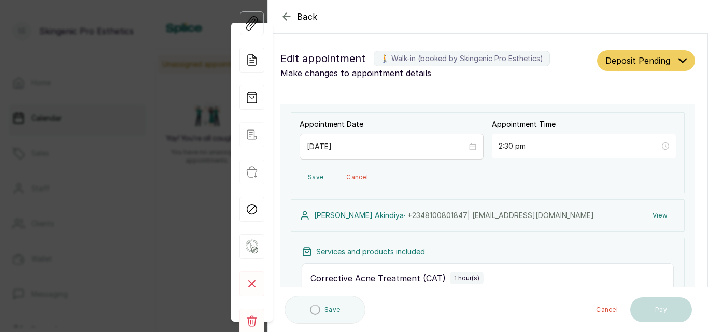
type input "2:30 pm"
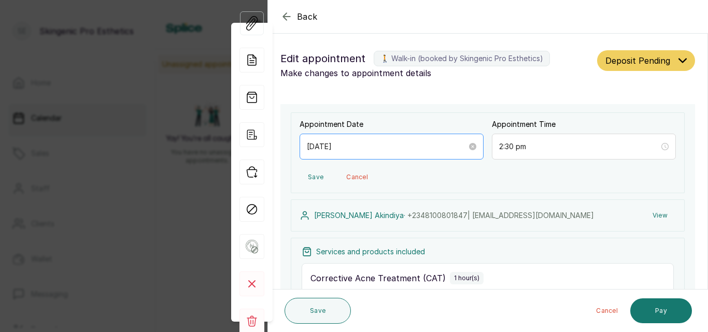
click at [397, 159] on div "2025/12/06" at bounding box center [392, 147] width 184 height 26
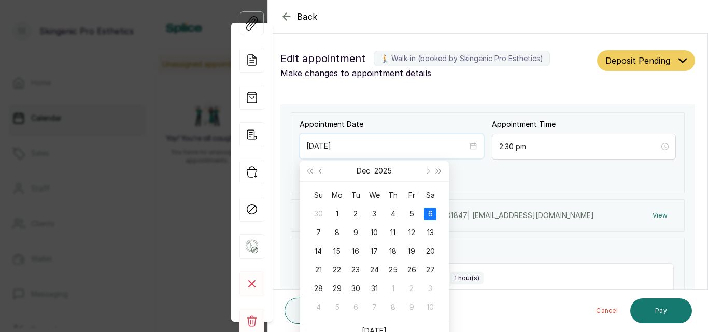
type input "2025/12/06"
click at [517, 313] on div "Cancel Pay" at bounding box center [523, 310] width 337 height 33
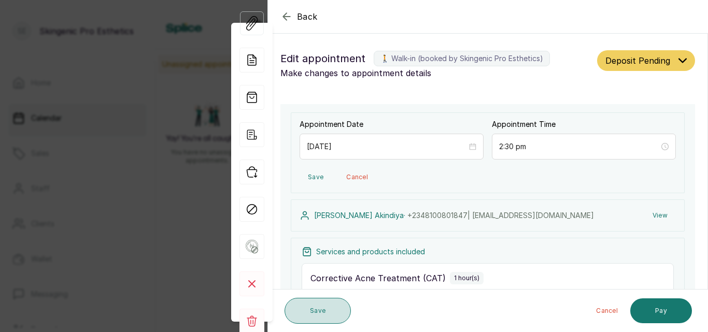
click at [319, 302] on button "Save" at bounding box center [318, 311] width 66 height 26
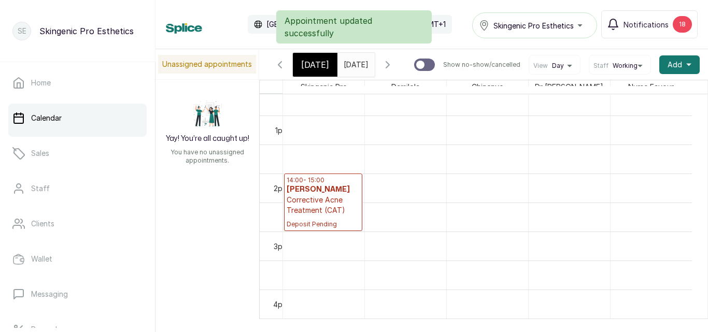
scroll to position [0, 4]
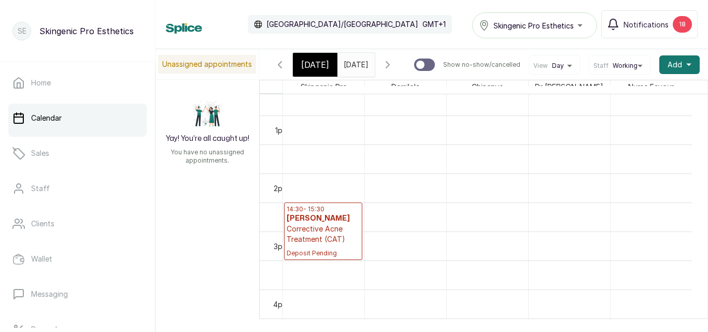
click at [355, 68] on input "06/12/2025" at bounding box center [346, 62] width 17 height 18
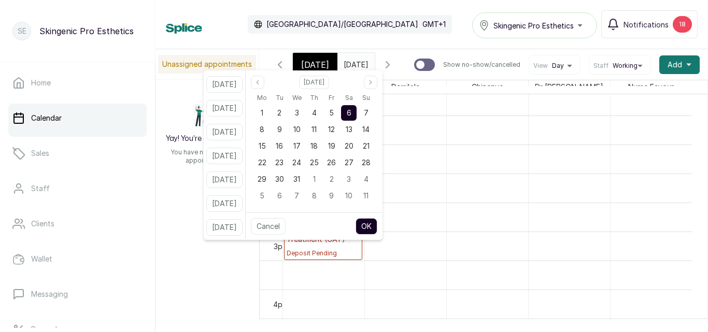
click at [342, 53] on input "06/12/2025" at bounding box center [346, 62] width 17 height 18
click at [377, 221] on button "OK" at bounding box center [367, 226] width 22 height 17
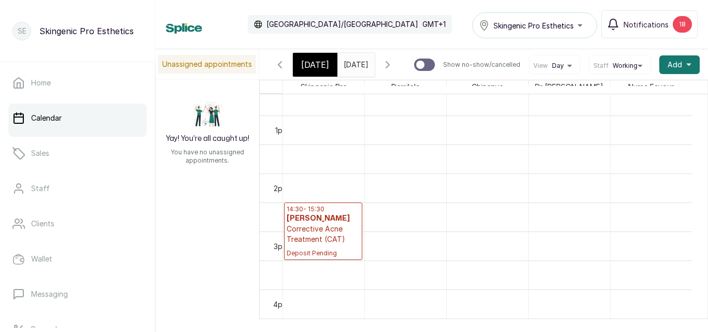
click at [355, 68] on input "06/12/2025" at bounding box center [346, 62] width 17 height 18
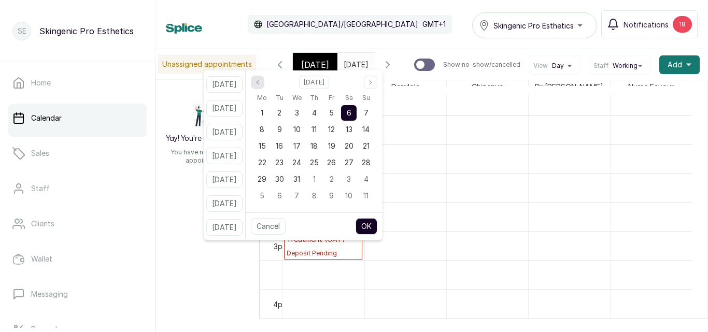
click at [264, 87] on button "Previous month" at bounding box center [257, 82] width 13 height 13
click at [352, 143] on span "15" at bounding box center [348, 146] width 7 height 9
click at [377, 228] on button "OK" at bounding box center [367, 226] width 22 height 17
type input "15/11/2025"
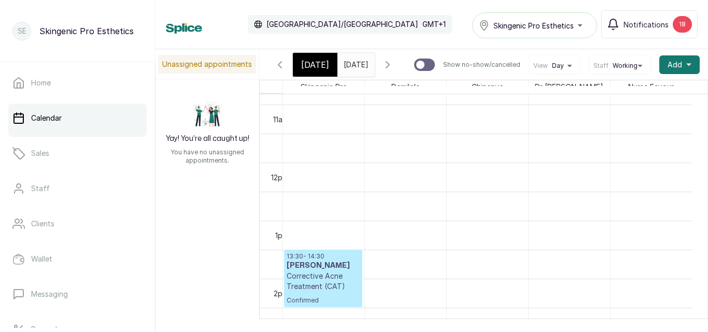
scroll to position [698, 0]
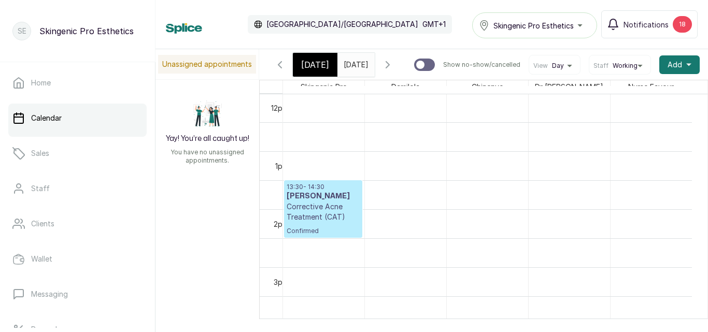
click at [321, 217] on p "Corrective Acne Treatment (CAT)" at bounding box center [323, 212] width 73 height 21
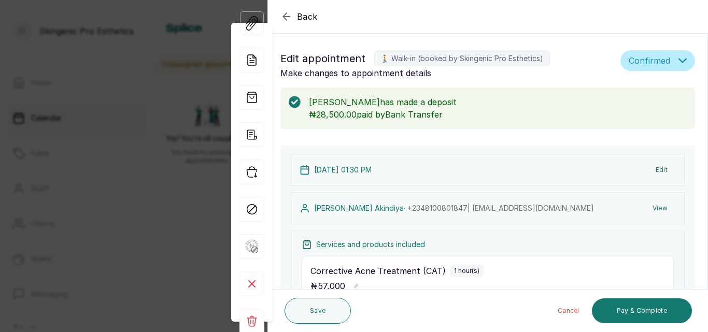
click at [655, 170] on button "Edit" at bounding box center [661, 170] width 29 height 19
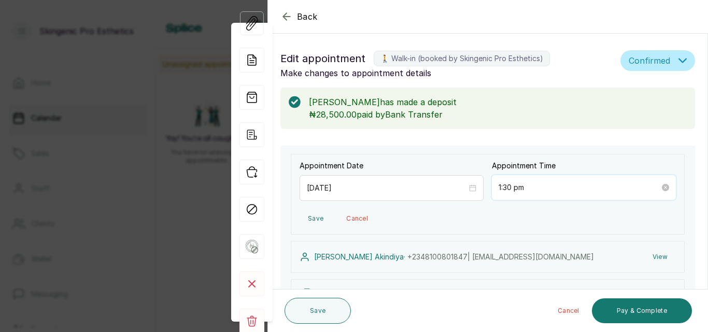
click at [524, 193] on input "1:30 pm" at bounding box center [579, 187] width 161 height 11
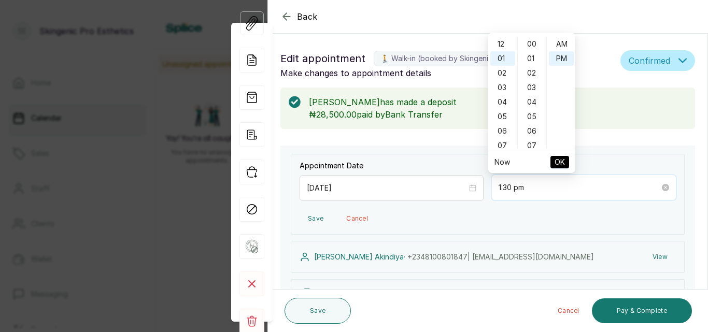
scroll to position [15, 0]
click at [506, 55] on div "02" at bounding box center [502, 58] width 25 height 15
type input "2:30 pm"
click at [560, 160] on span "OK" at bounding box center [560, 162] width 10 height 20
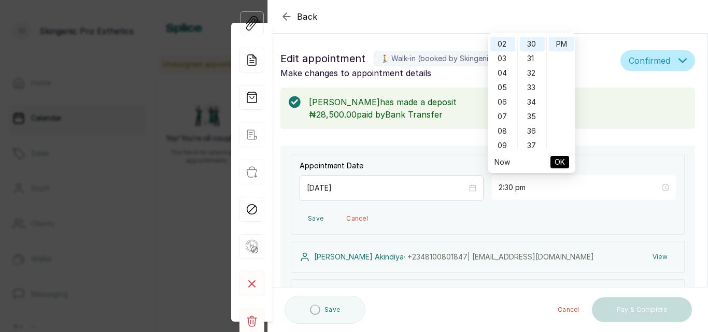
type input "2:30 pm"
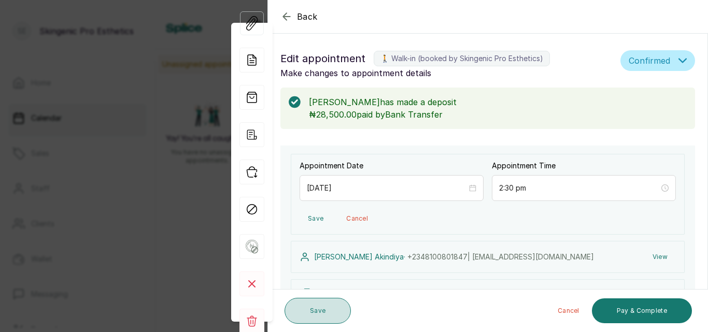
click at [340, 309] on button "Save" at bounding box center [318, 311] width 66 height 26
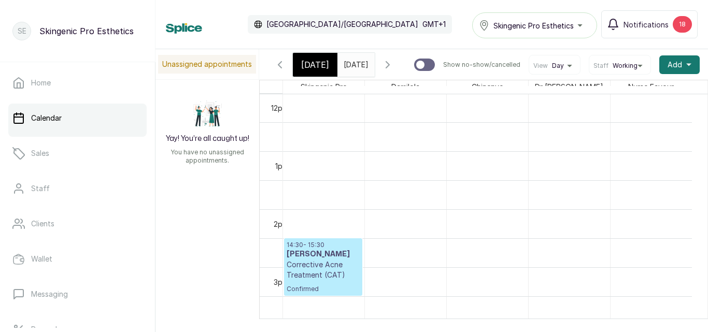
click at [305, 68] on span "[DATE]" at bounding box center [315, 65] width 28 height 12
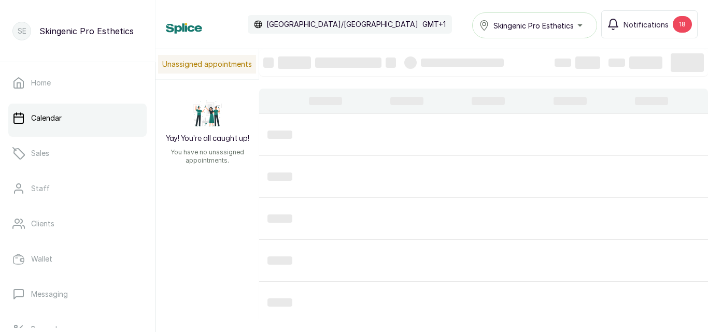
scroll to position [349, 0]
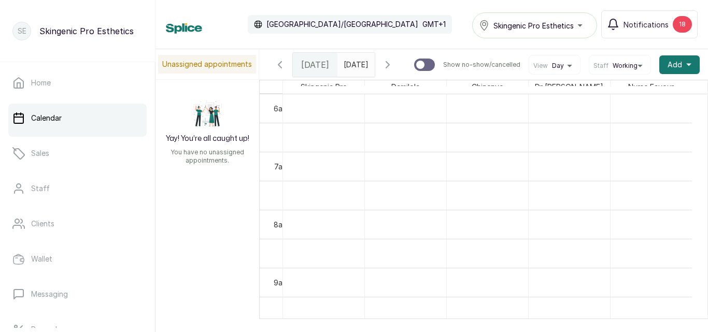
click at [355, 56] on input "15/11/2025" at bounding box center [346, 62] width 17 height 18
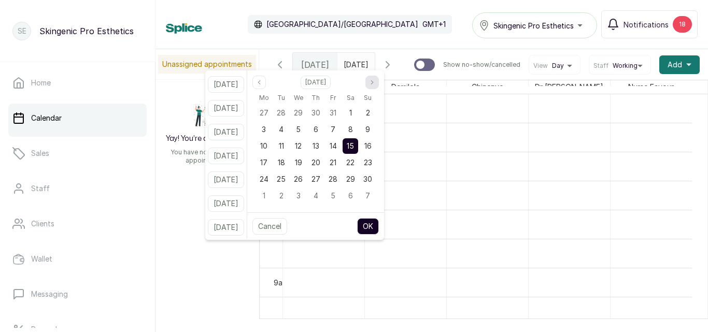
click at [373, 83] on icon "page next" at bounding box center [372, 82] width 2 height 4
click at [266, 86] on button "Previous month" at bounding box center [258, 82] width 13 height 13
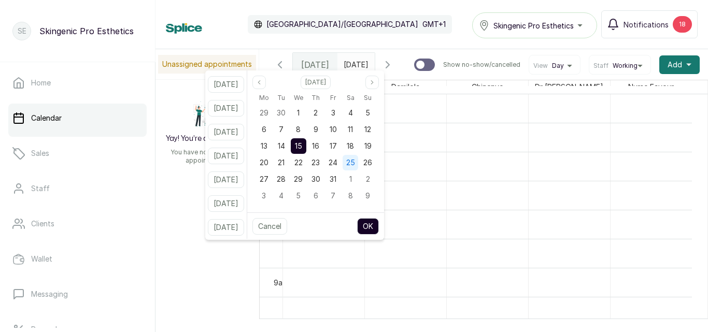
click at [358, 157] on div "25" at bounding box center [351, 163] width 16 height 16
click at [379, 221] on button "OK" at bounding box center [368, 226] width 22 height 17
type input "25/10/2025"
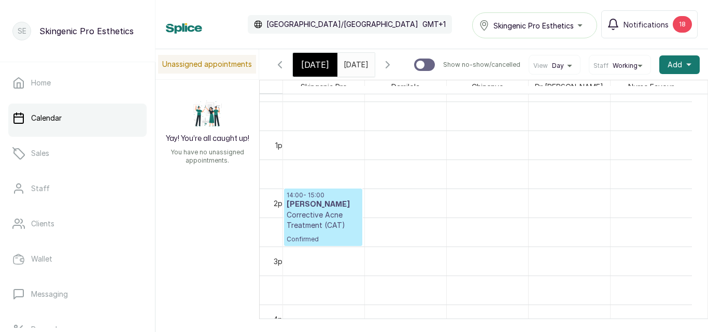
scroll to position [745, 0]
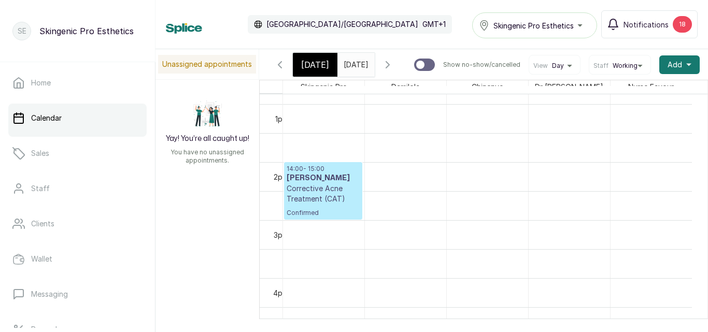
click at [313, 195] on p "Corrective Acne Treatment (CAT)" at bounding box center [323, 194] width 73 height 21
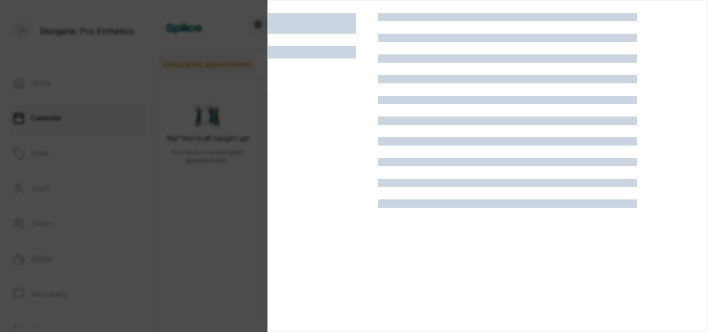
scroll to position [0, 0]
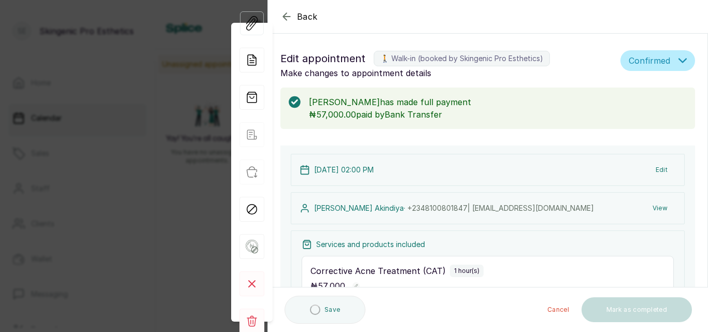
click at [656, 170] on button "Edit" at bounding box center [661, 170] width 29 height 19
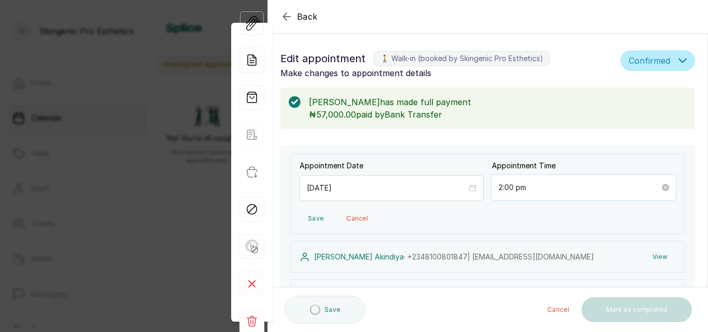
click at [521, 190] on input "2:00 pm" at bounding box center [579, 187] width 161 height 11
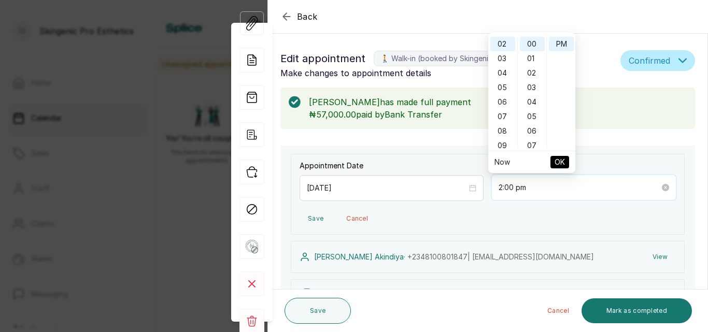
scroll to position [29, 0]
click at [516, 190] on input "2:00 pm" at bounding box center [579, 187] width 161 height 11
click at [535, 145] on div "30" at bounding box center [532, 147] width 25 height 15
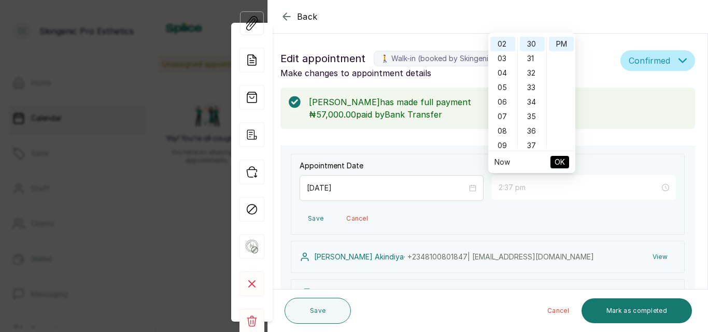
type input "2:30 pm"
click at [561, 157] on span "OK" at bounding box center [560, 162] width 10 height 20
type input "2:30 pm"
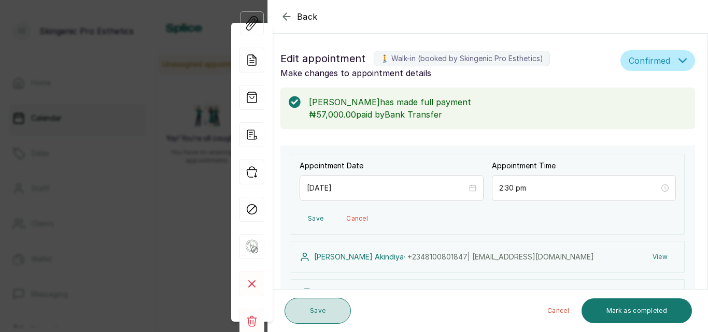
click at [313, 309] on button "Save" at bounding box center [318, 311] width 66 height 26
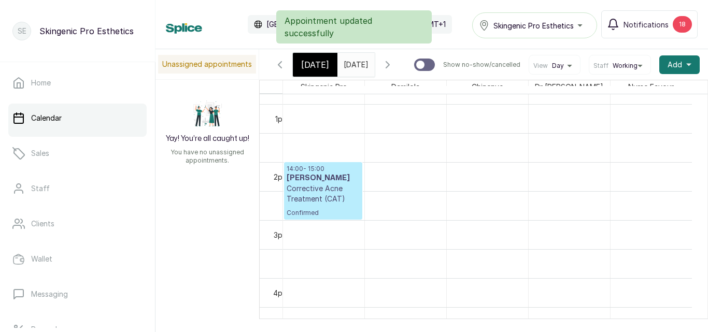
scroll to position [0, 3]
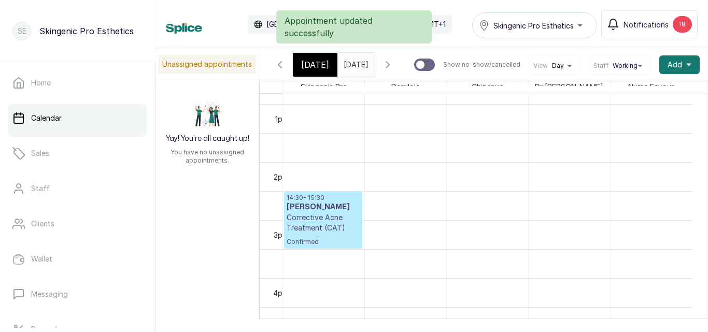
click at [355, 68] on input "25/10/2025" at bounding box center [346, 62] width 17 height 18
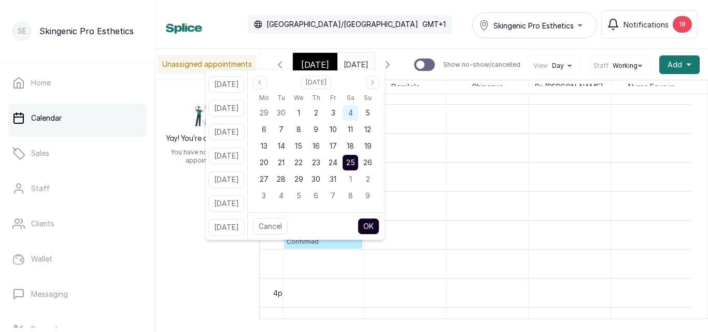
scroll to position [0, 0]
click at [353, 110] on span "4" at bounding box center [350, 112] width 5 height 9
click at [378, 221] on button "OK" at bounding box center [369, 226] width 22 height 17
type input "04/10/2025"
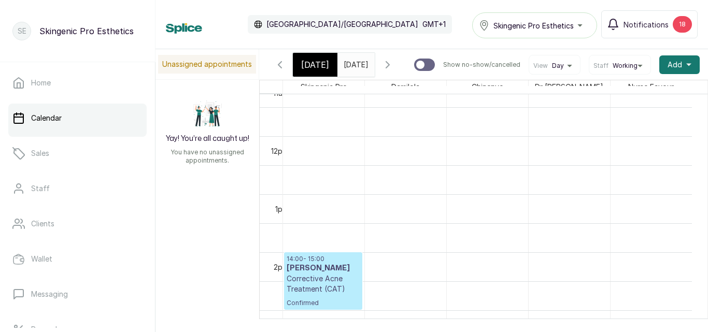
scroll to position [693, 0]
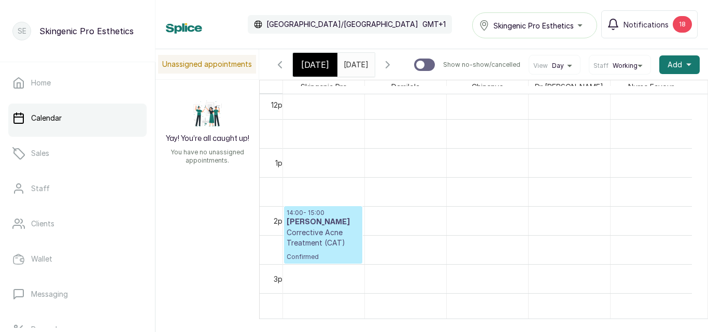
click at [350, 247] on p "Corrective Acne Treatment (CAT)" at bounding box center [323, 238] width 73 height 21
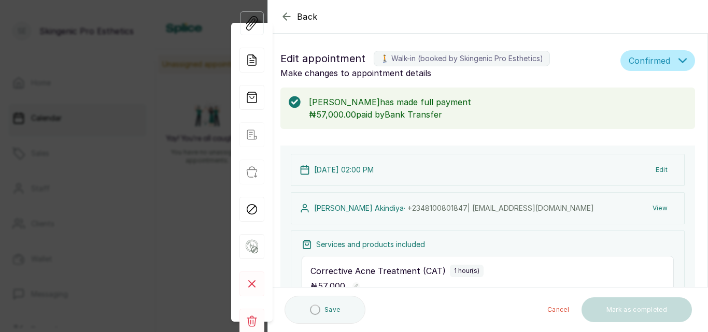
click at [657, 166] on button "Edit" at bounding box center [661, 170] width 29 height 19
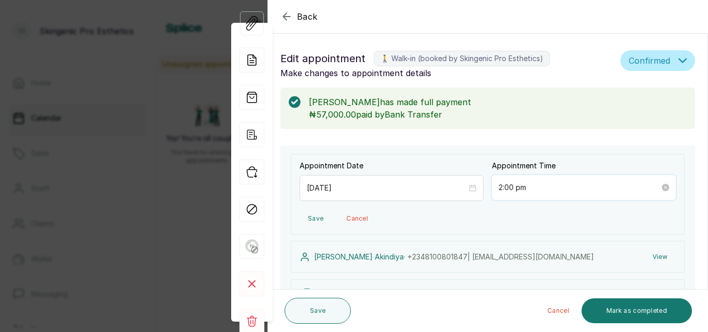
click at [599, 188] on input "2:00 pm" at bounding box center [579, 187] width 161 height 11
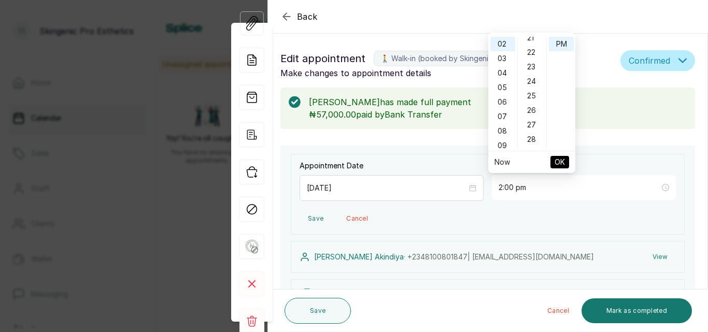
scroll to position [332, 0]
click at [531, 145] on div "30" at bounding box center [532, 147] width 25 height 15
type input "2:30 pm"
click at [559, 161] on span "OK" at bounding box center [560, 162] width 10 height 20
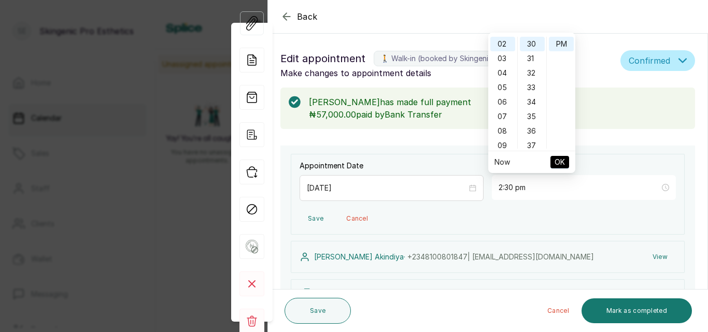
type input "2:30 pm"
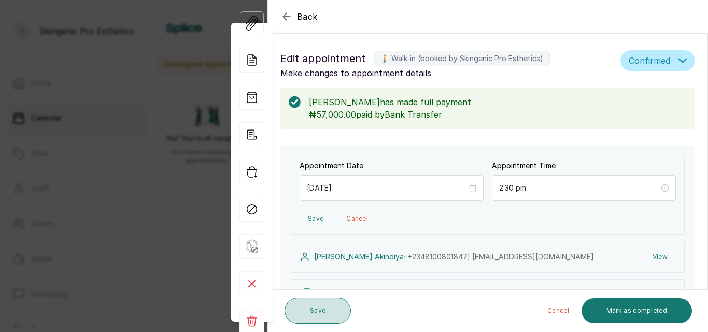
click at [314, 303] on button "Save" at bounding box center [318, 311] width 66 height 26
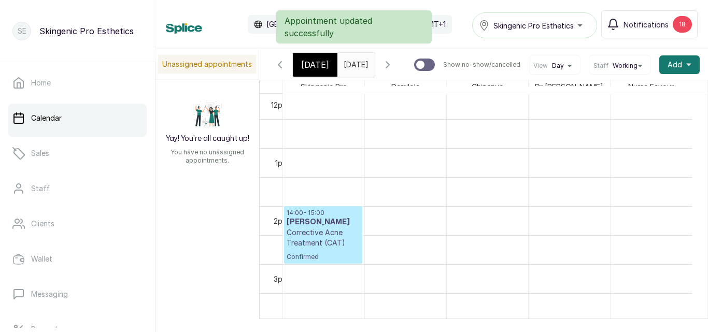
scroll to position [0, 6]
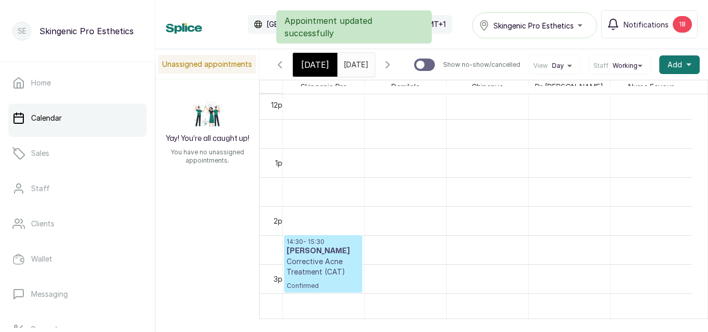
click at [355, 67] on input "04/10/2025" at bounding box center [346, 62] width 17 height 18
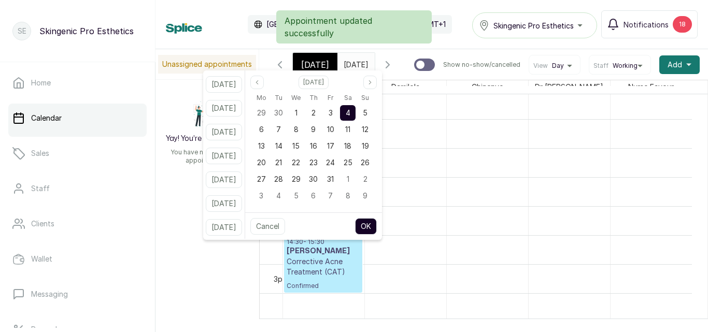
click at [355, 67] on input "04/10/2025" at bounding box center [346, 62] width 17 height 18
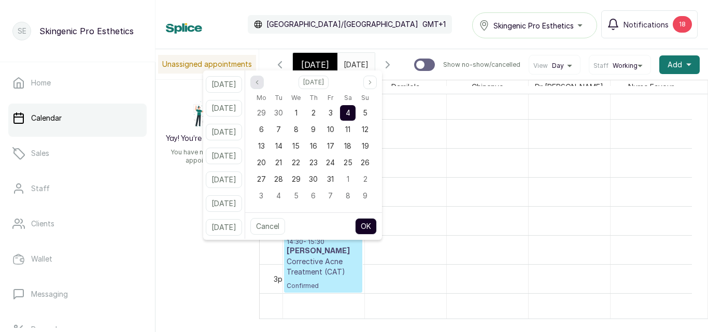
scroll to position [0, 0]
click at [260, 79] on icon "page previous" at bounding box center [257, 82] width 6 height 6
click at [355, 126] on div "13" at bounding box center [348, 130] width 16 height 16
click at [377, 227] on button "OK" at bounding box center [366, 226] width 22 height 17
type input "13/09/2025"
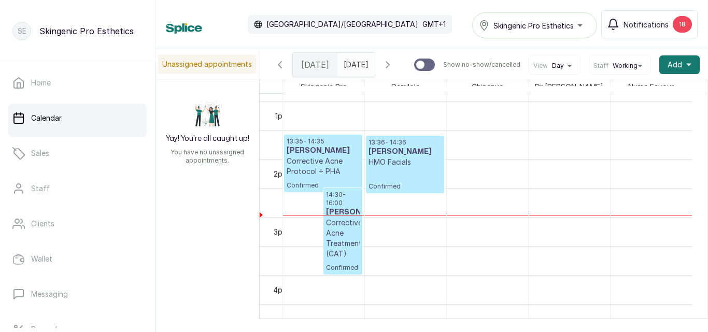
scroll to position [754, 0]
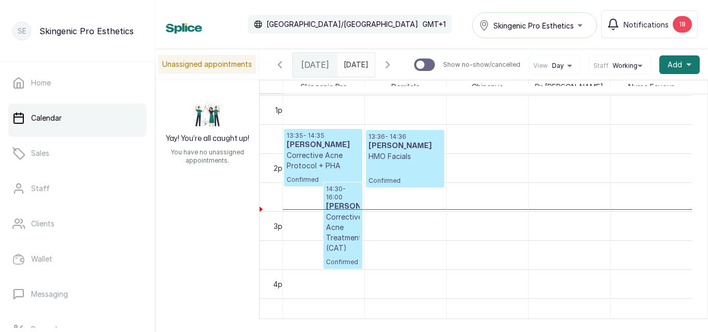
click at [390, 173] on p "Confirmed" at bounding box center [405, 173] width 73 height 23
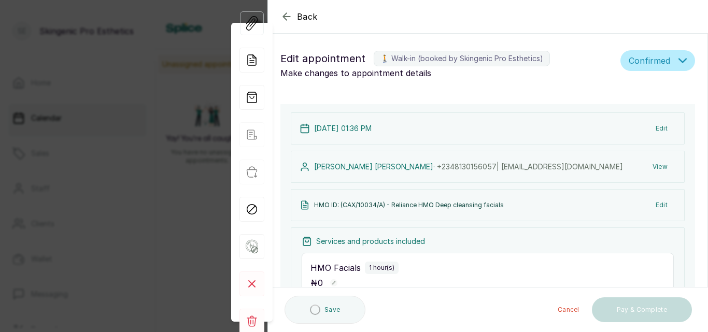
scroll to position [0, 0]
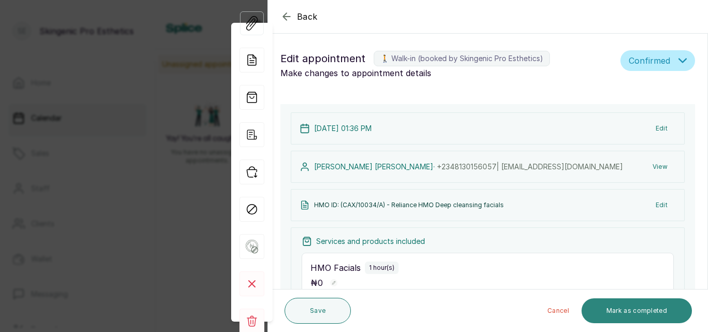
click at [635, 310] on button "Mark as completed" at bounding box center [637, 311] width 110 height 25
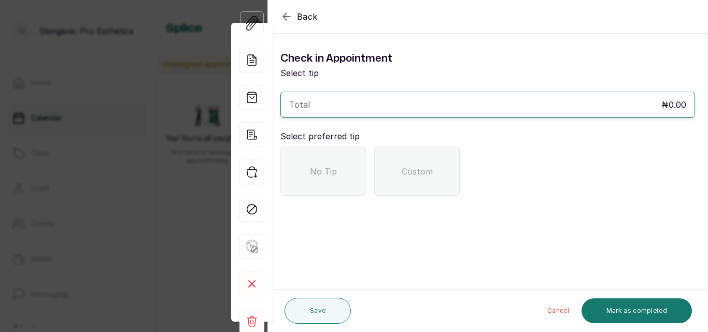
click at [326, 160] on div "No Tip" at bounding box center [323, 171] width 86 height 49
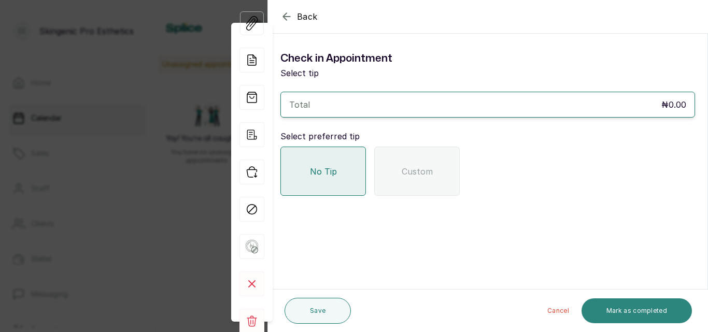
click at [655, 311] on button "Mark as completed" at bounding box center [637, 311] width 110 height 25
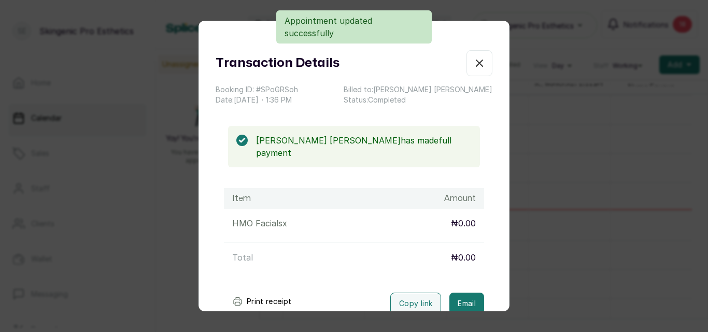
click at [473, 67] on icon "button" at bounding box center [479, 63] width 12 height 12
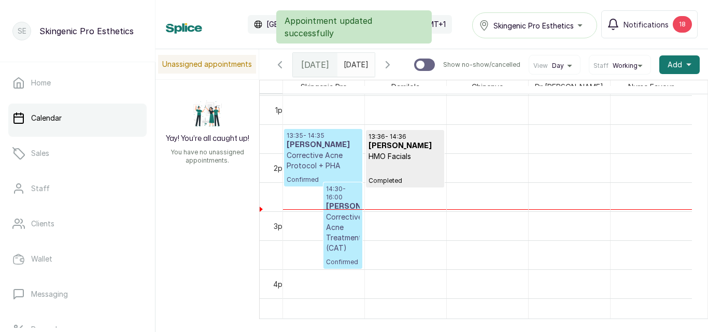
click at [333, 171] on p "Corrective Acne Protocol + PHA" at bounding box center [323, 160] width 73 height 21
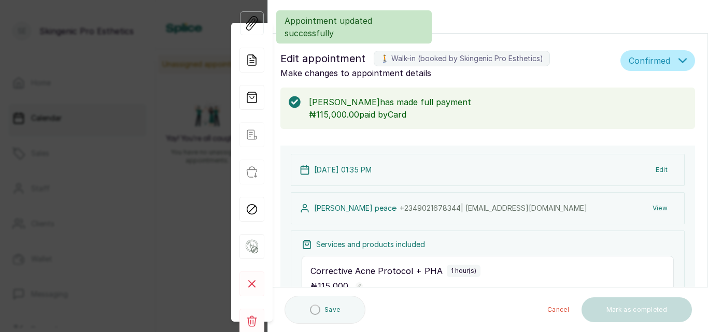
scroll to position [0, 0]
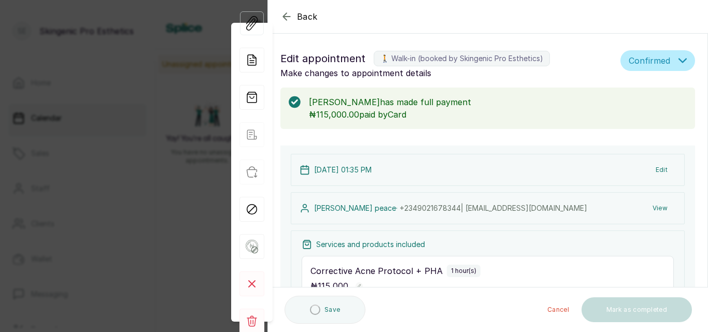
click at [679, 58] on icon "button" at bounding box center [683, 61] width 8 height 8
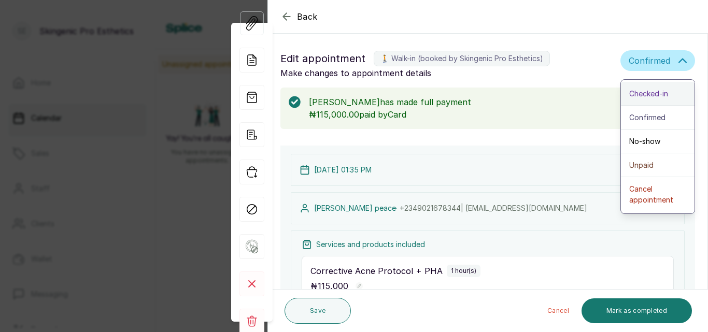
click at [643, 92] on span "Checked-in" at bounding box center [648, 93] width 39 height 11
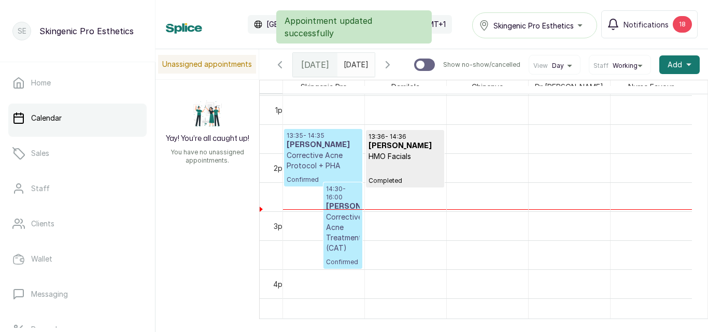
scroll to position [0, 3]
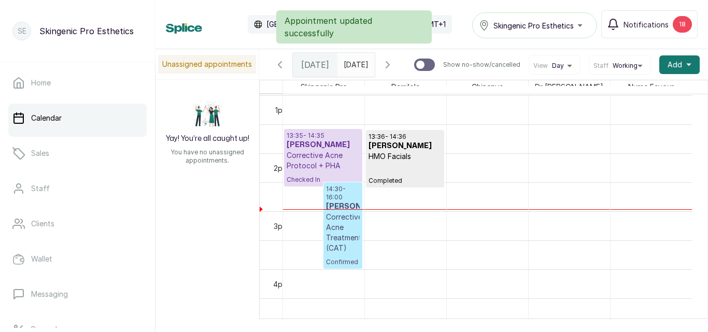
click at [344, 212] on h3 "Olanike Akindiya" at bounding box center [343, 207] width 34 height 10
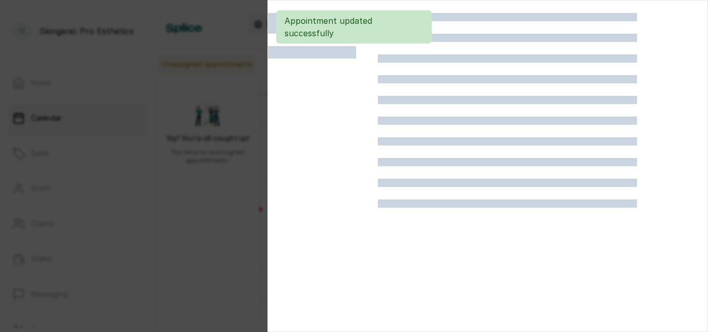
scroll to position [0, 0]
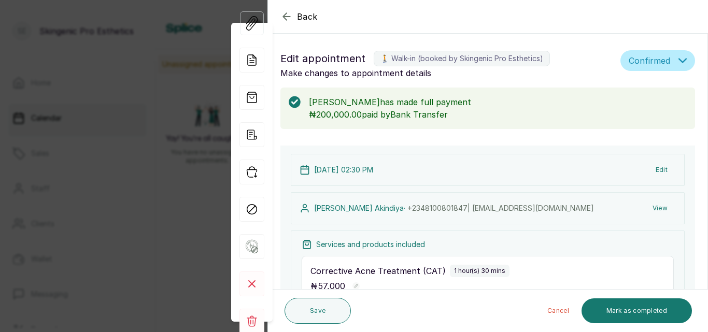
click at [679, 57] on icon "button" at bounding box center [683, 61] width 8 height 8
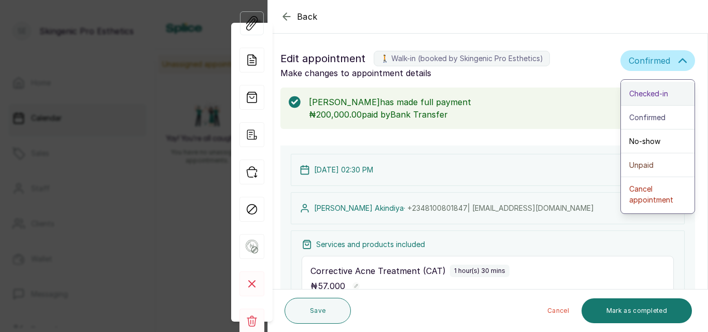
click at [654, 88] on span "Checked-in" at bounding box center [648, 93] width 39 height 11
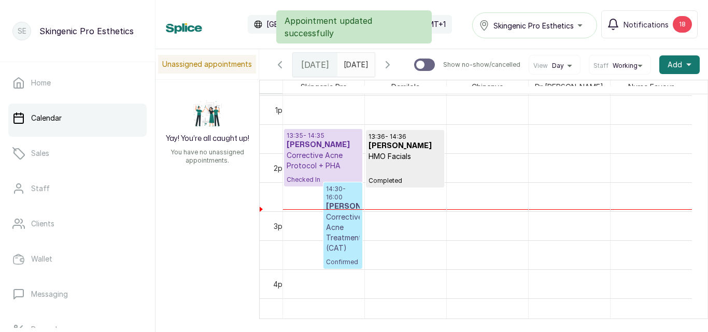
scroll to position [0, 3]
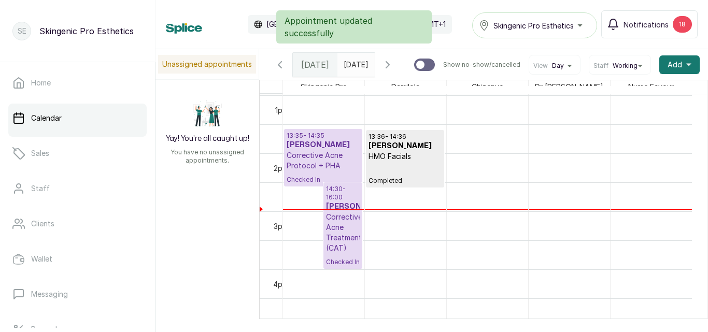
click at [347, 239] on p "Corrective Acne Treatment (CAT)" at bounding box center [343, 232] width 34 height 41
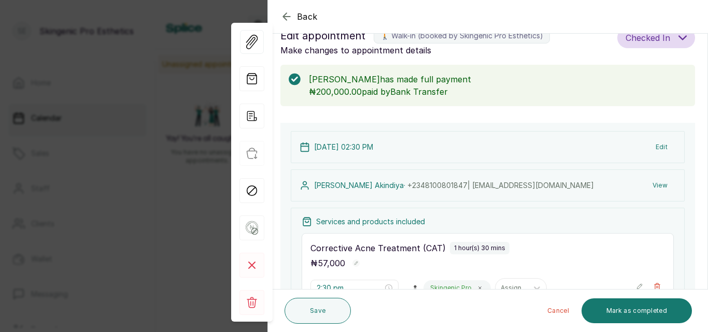
scroll to position [0, 0]
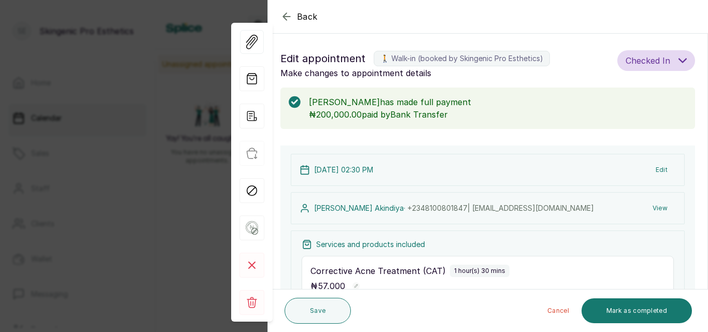
click at [281, 18] on icon "button" at bounding box center [286, 16] width 12 height 12
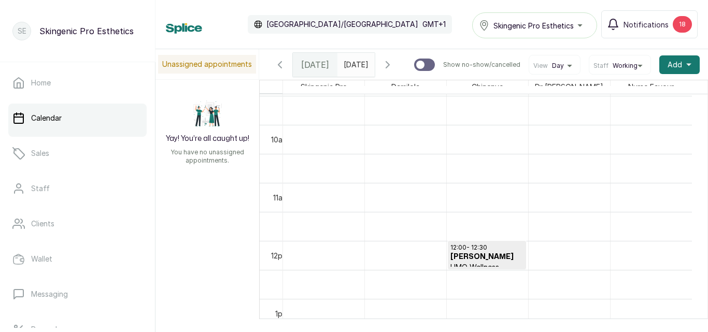
scroll to position [451, 0]
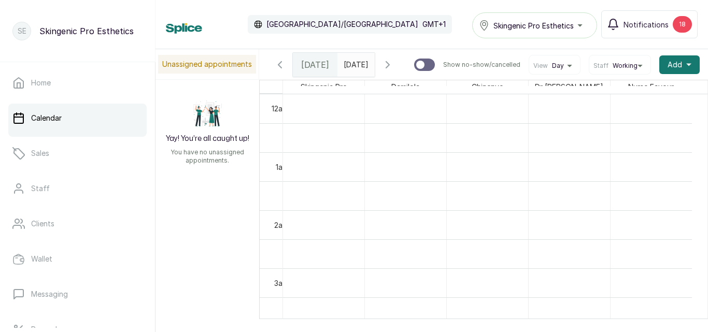
scroll to position [349, 0]
type input "dd/MM/yyyy"
click at [355, 66] on input "dd/MM/yyyy" at bounding box center [346, 62] width 17 height 18
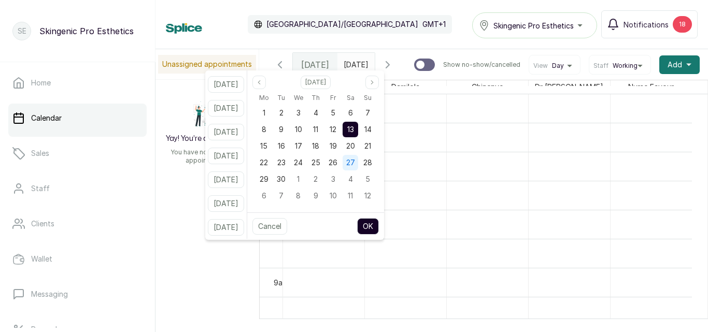
click at [355, 163] on span "27" at bounding box center [350, 162] width 9 height 9
click at [379, 227] on button "OK" at bounding box center [368, 226] width 22 height 17
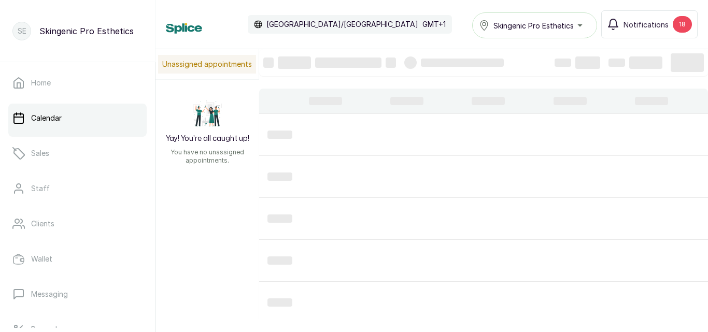
type input "27/09/2025"
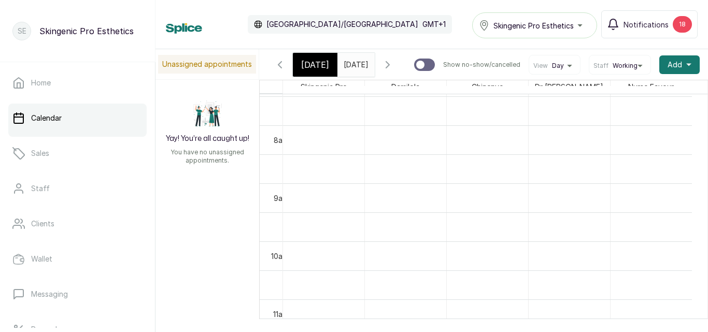
scroll to position [556, 0]
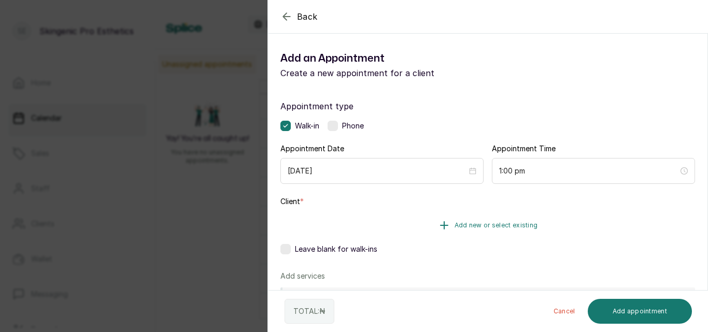
click at [442, 222] on icon "button" at bounding box center [444, 225] width 12 height 12
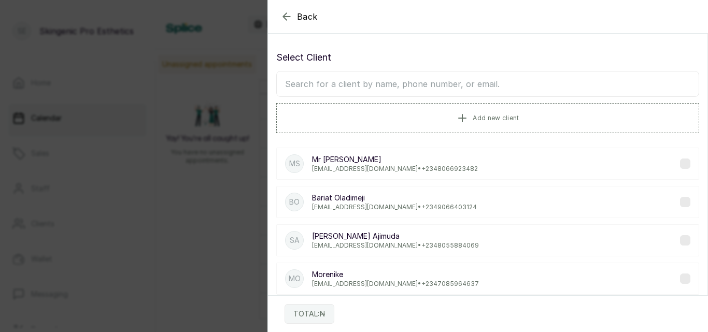
click at [363, 85] on input "text" at bounding box center [487, 84] width 423 height 26
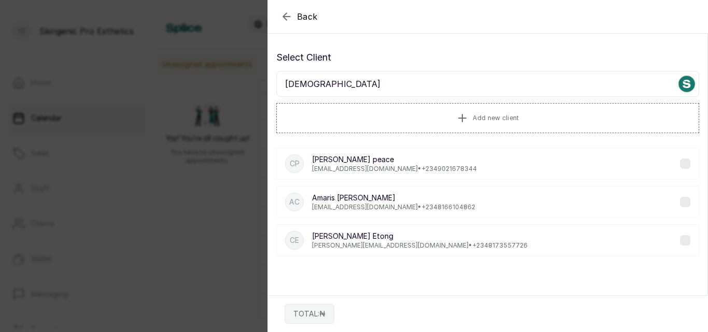
type input "christo"
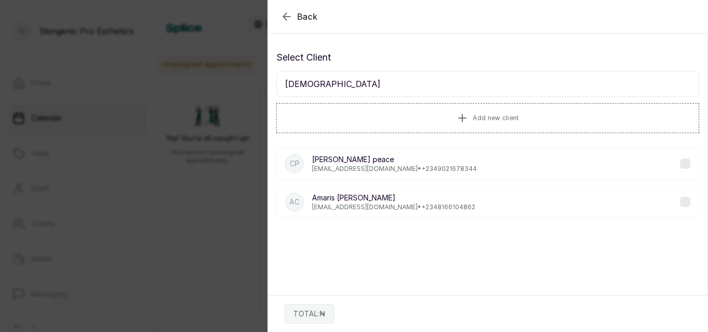
click at [404, 175] on div "Cp Christopher peace christopherpeace329@gmail.com • +234 9021678344" at bounding box center [487, 164] width 423 height 32
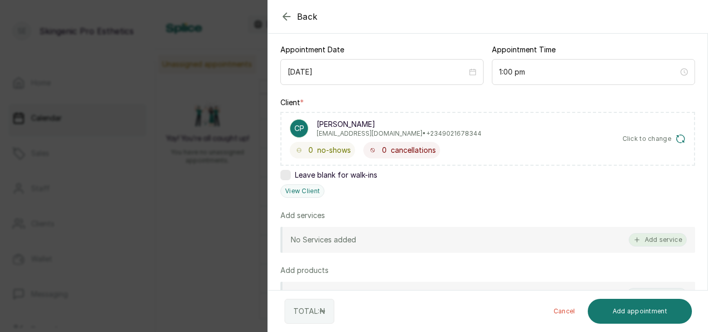
click at [658, 237] on button "Add service" at bounding box center [658, 239] width 58 height 13
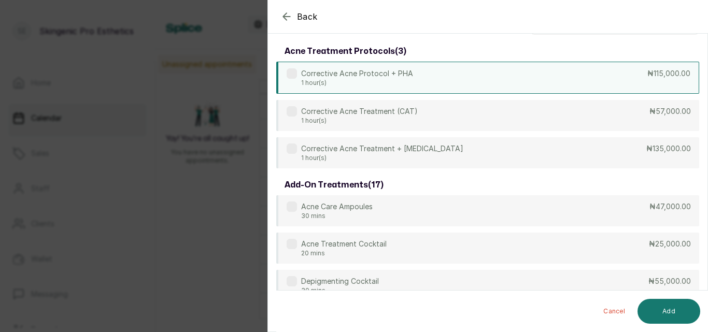
click at [605, 90] on div "Corrective Acne Protocol + PHA 1 hour(s) ₦115,000.00" at bounding box center [487, 78] width 423 height 32
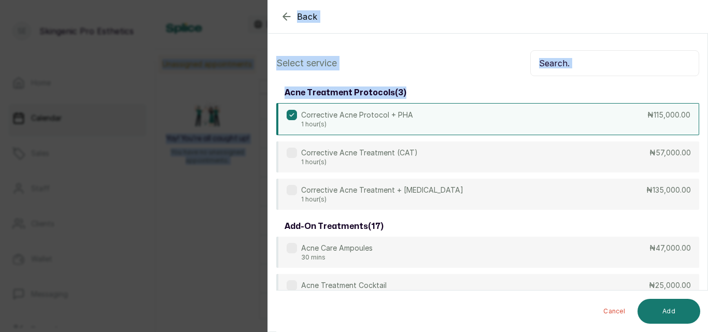
drag, startPoint x: 708, startPoint y: 60, endPoint x: 689, endPoint y: -20, distance: 81.9
click at [689, 0] on html "SE Skingenic Pro Esthetics Home Calendar Sales Staff Clients Wallet Messaging R…" at bounding box center [354, 166] width 708 height 332
click at [587, 68] on input "text" at bounding box center [614, 63] width 169 height 26
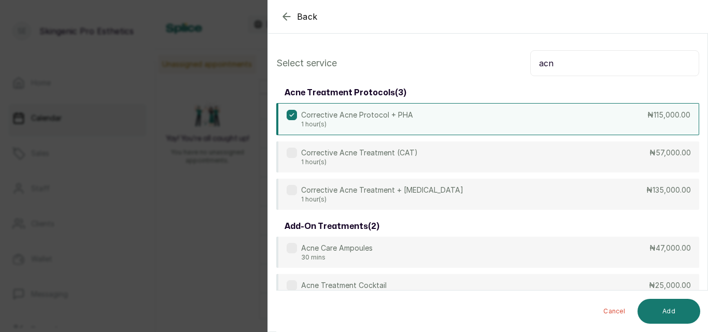
click at [291, 113] on icon at bounding box center [291, 114] width 5 height 5
click at [554, 65] on input "acn" at bounding box center [614, 63] width 169 height 26
type input "ac"
click at [291, 13] on icon "button" at bounding box center [286, 16] width 12 height 12
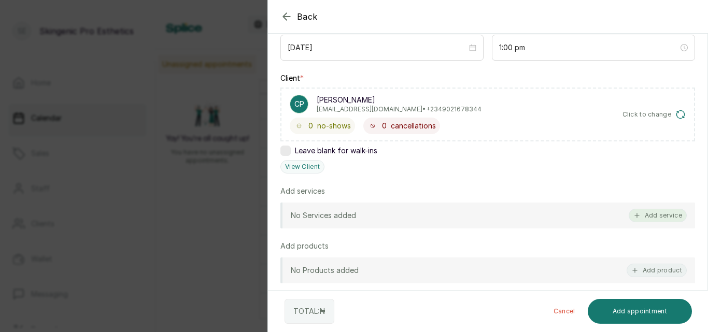
click at [655, 215] on button "Add service" at bounding box center [658, 215] width 58 height 13
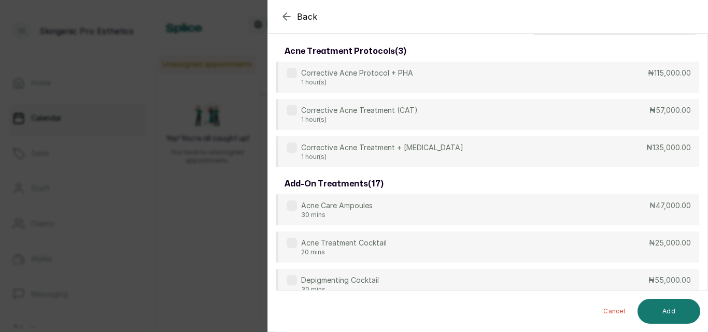
click at [496, 135] on div "Corrective Acne Protocol + PHA 1 hour(s) ₦115,000.00 Corrective Acne Treatment …" at bounding box center [487, 115] width 423 height 106
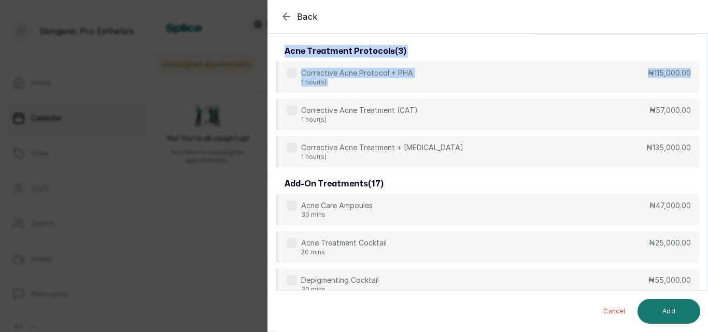
drag, startPoint x: 708, startPoint y: 86, endPoint x: 698, endPoint y: 7, distance: 79.9
click at [698, 7] on section "Back Add Appointment Select service acne treatment protocols ( 3 ) Corrective A…" at bounding box center [487, 166] width 441 height 332
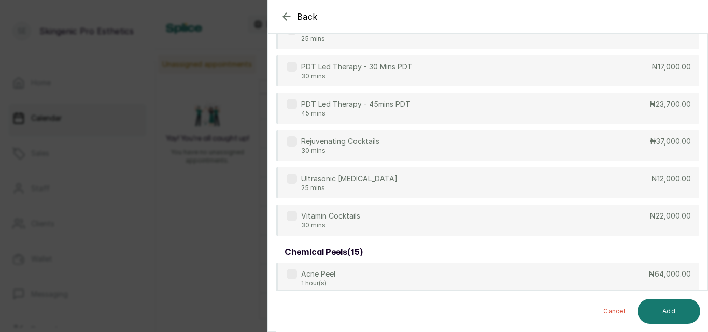
scroll to position [0, 0]
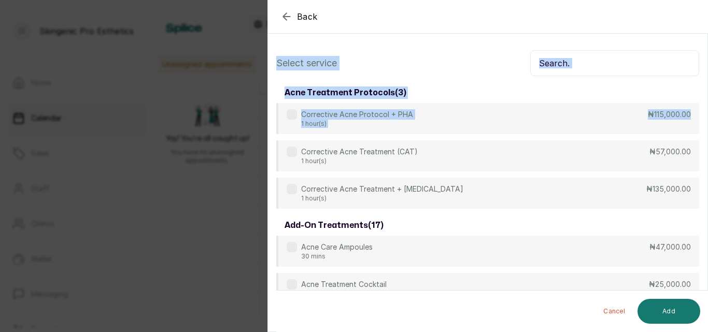
click at [616, 61] on input "text" at bounding box center [614, 63] width 169 height 26
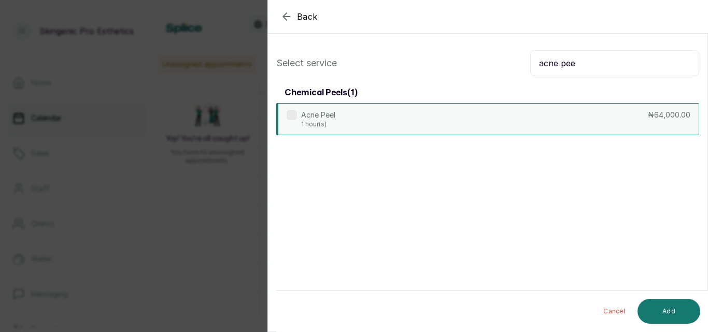
type input "acne pee"
click at [602, 108] on div "Acne Peel 1 hour(s) ₦64,000.00" at bounding box center [487, 119] width 423 height 32
click at [662, 304] on button "Add" at bounding box center [669, 311] width 63 height 25
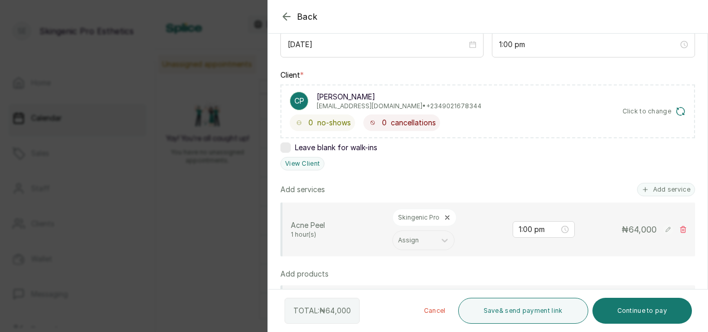
scroll to position [137, 0]
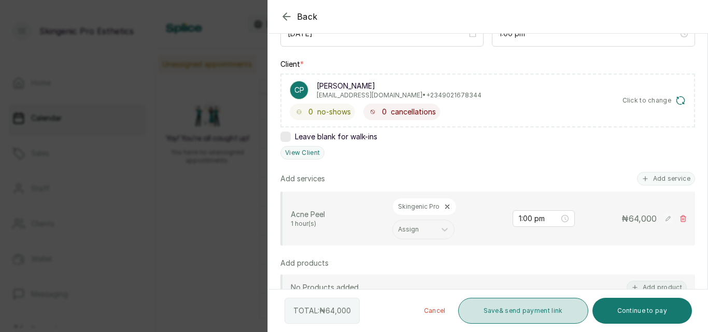
click at [475, 310] on button "Save & send payment link" at bounding box center [523, 311] width 130 height 26
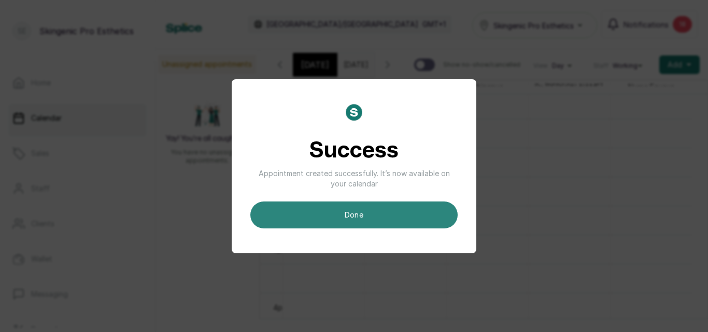
scroll to position [0, 0]
click at [325, 215] on button "done" at bounding box center [353, 215] width 207 height 27
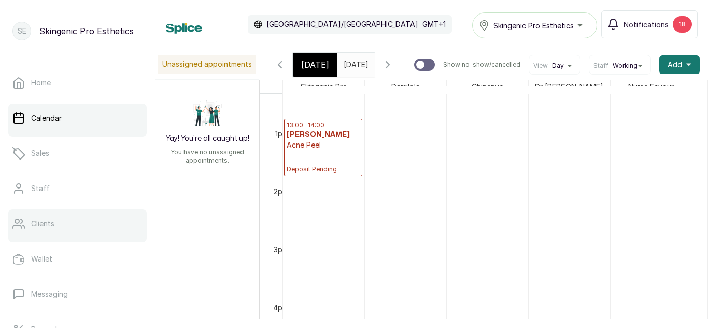
click at [49, 213] on link "Clients" at bounding box center [77, 223] width 138 height 29
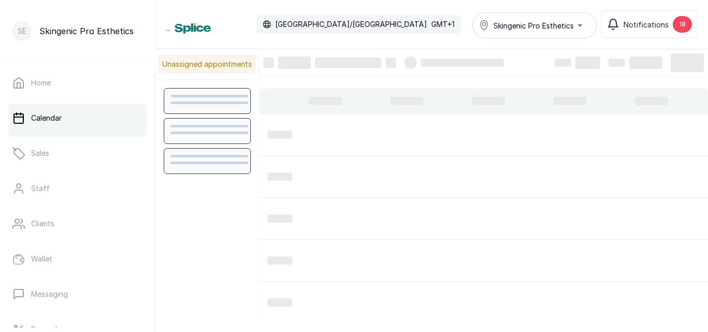
scroll to position [349, 0]
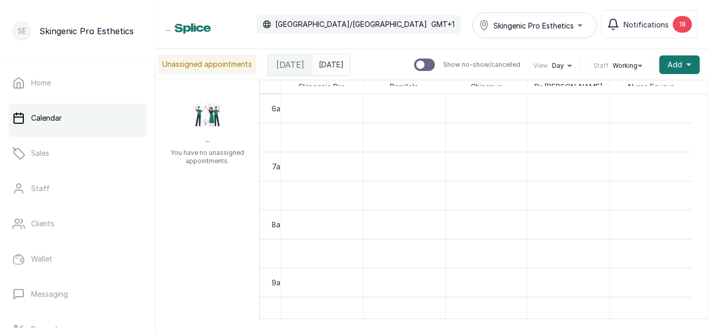
type input "dd/MM/yyyy"
click at [317, 66] on input "dd/MM/yyyy" at bounding box center [321, 64] width 17 height 18
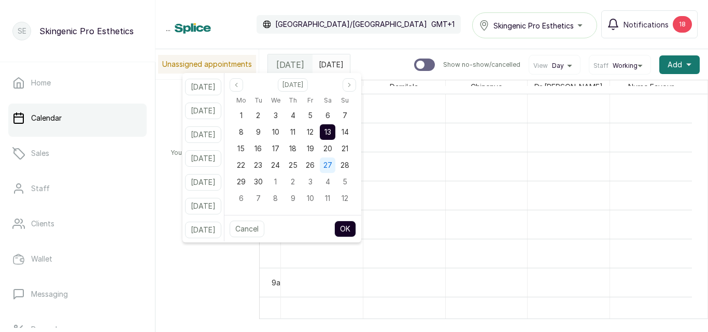
click at [327, 159] on div "27" at bounding box center [328, 166] width 16 height 16
click at [350, 222] on button "OK" at bounding box center [345, 229] width 22 height 17
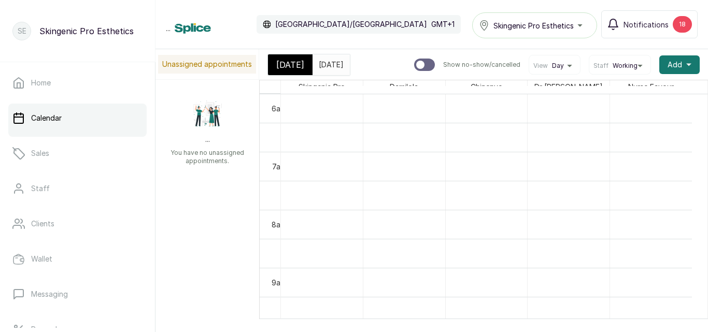
type input "[DATE]"
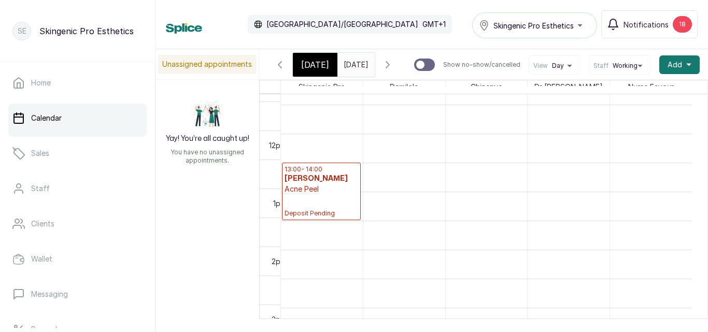
scroll to position [686, 0]
click at [307, 209] on p "Deposit Pending" at bounding box center [322, 205] width 74 height 23
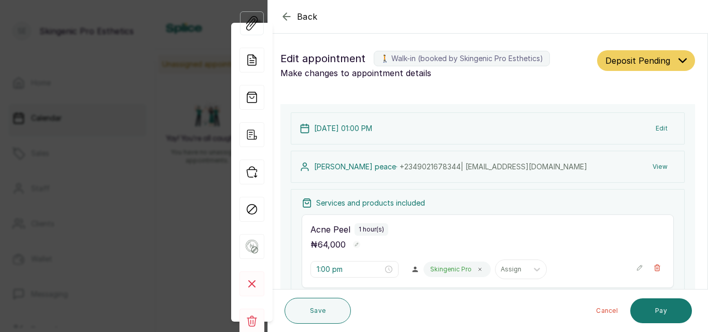
click at [654, 127] on button "Edit" at bounding box center [661, 128] width 29 height 19
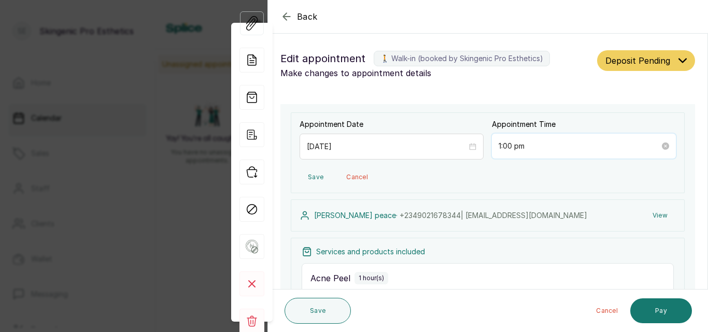
click at [584, 147] on input "1:00 pm" at bounding box center [579, 145] width 161 height 11
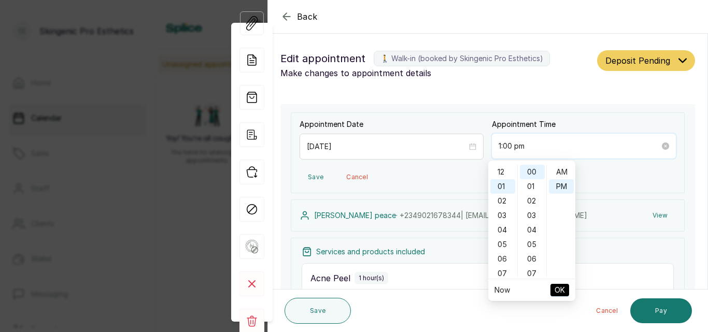
scroll to position [15, 0]
click at [505, 190] on div "02" at bounding box center [502, 186] width 25 height 15
type input "2:00 pm"
click at [551, 289] on button "OK" at bounding box center [560, 290] width 19 height 12
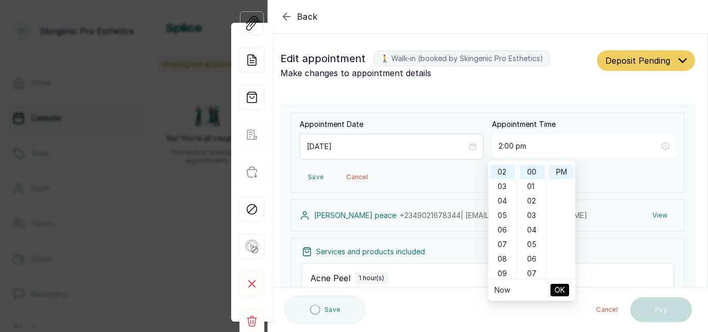
type input "2:00 pm"
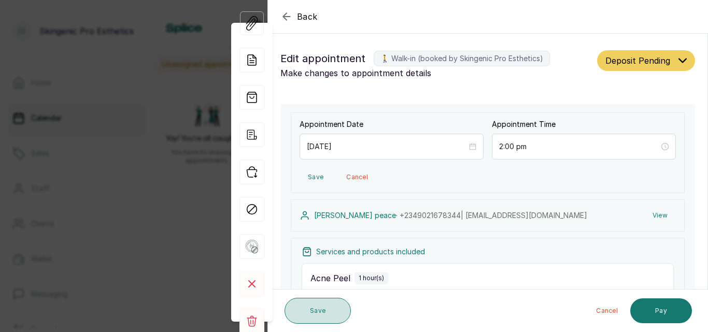
click at [337, 311] on button "Save" at bounding box center [318, 311] width 66 height 26
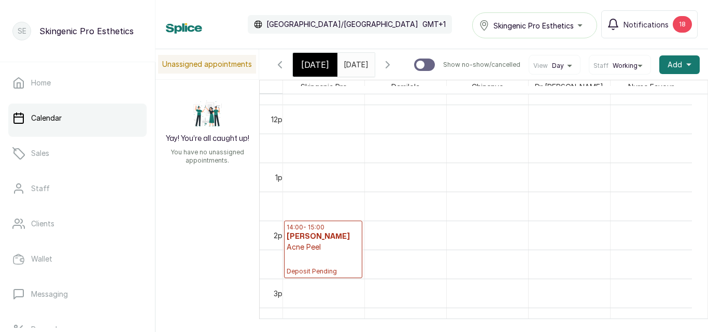
scroll to position [0, 0]
click at [369, 70] on span "[DATE]" at bounding box center [356, 64] width 25 height 11
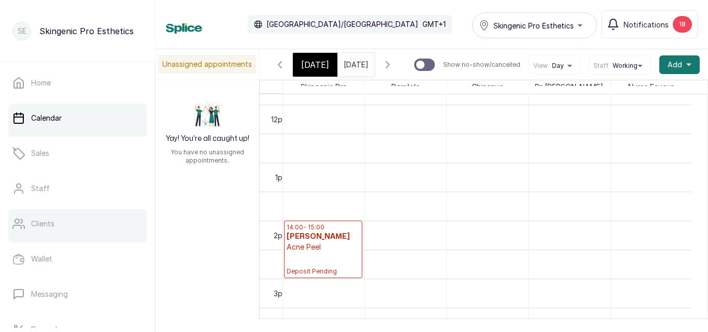
click at [52, 221] on p "Clients" at bounding box center [42, 224] width 23 height 10
